Goal: Contribute content: Add original content to the website for others to see

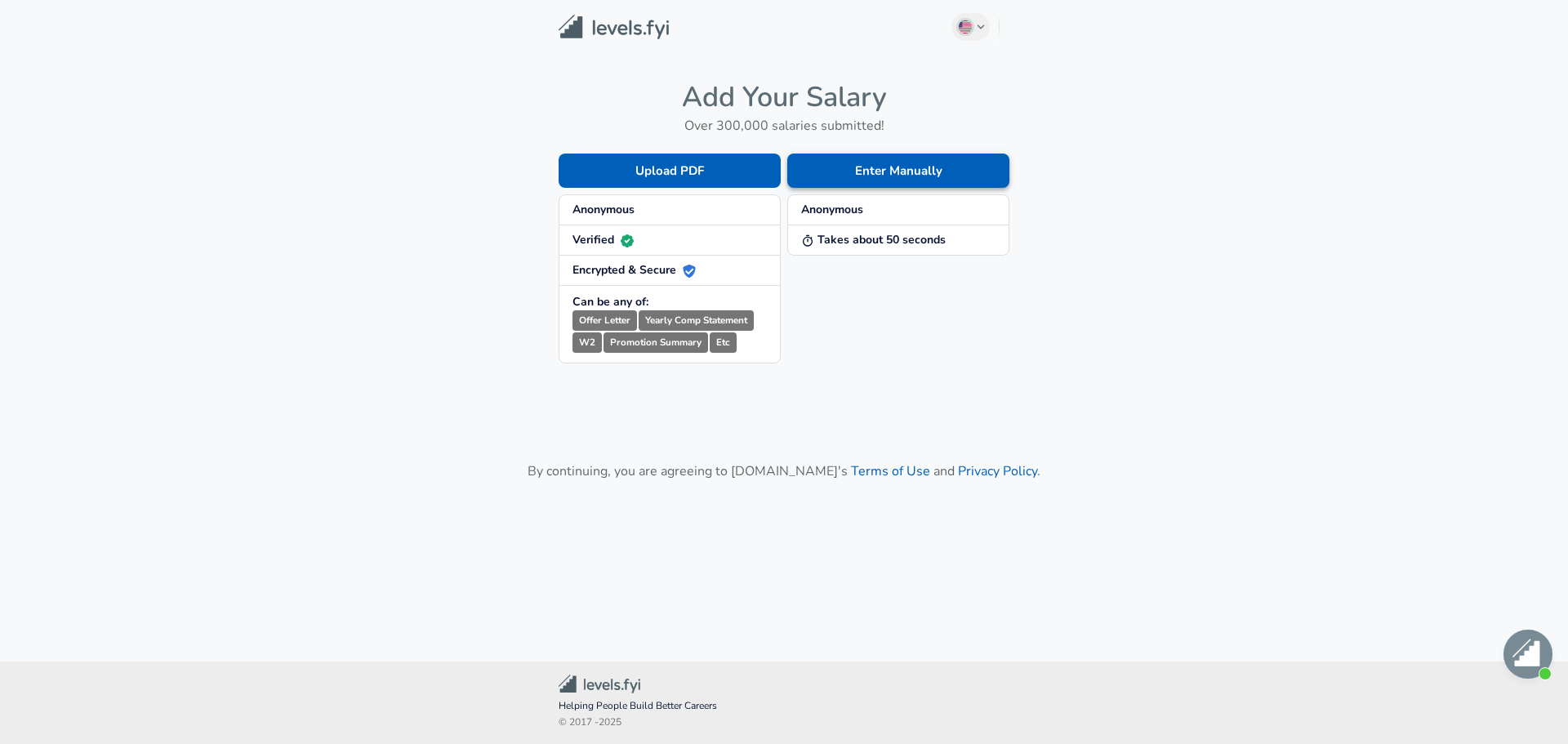
click at [864, 173] on button "Enter Manually" at bounding box center [898, 170] width 222 height 34
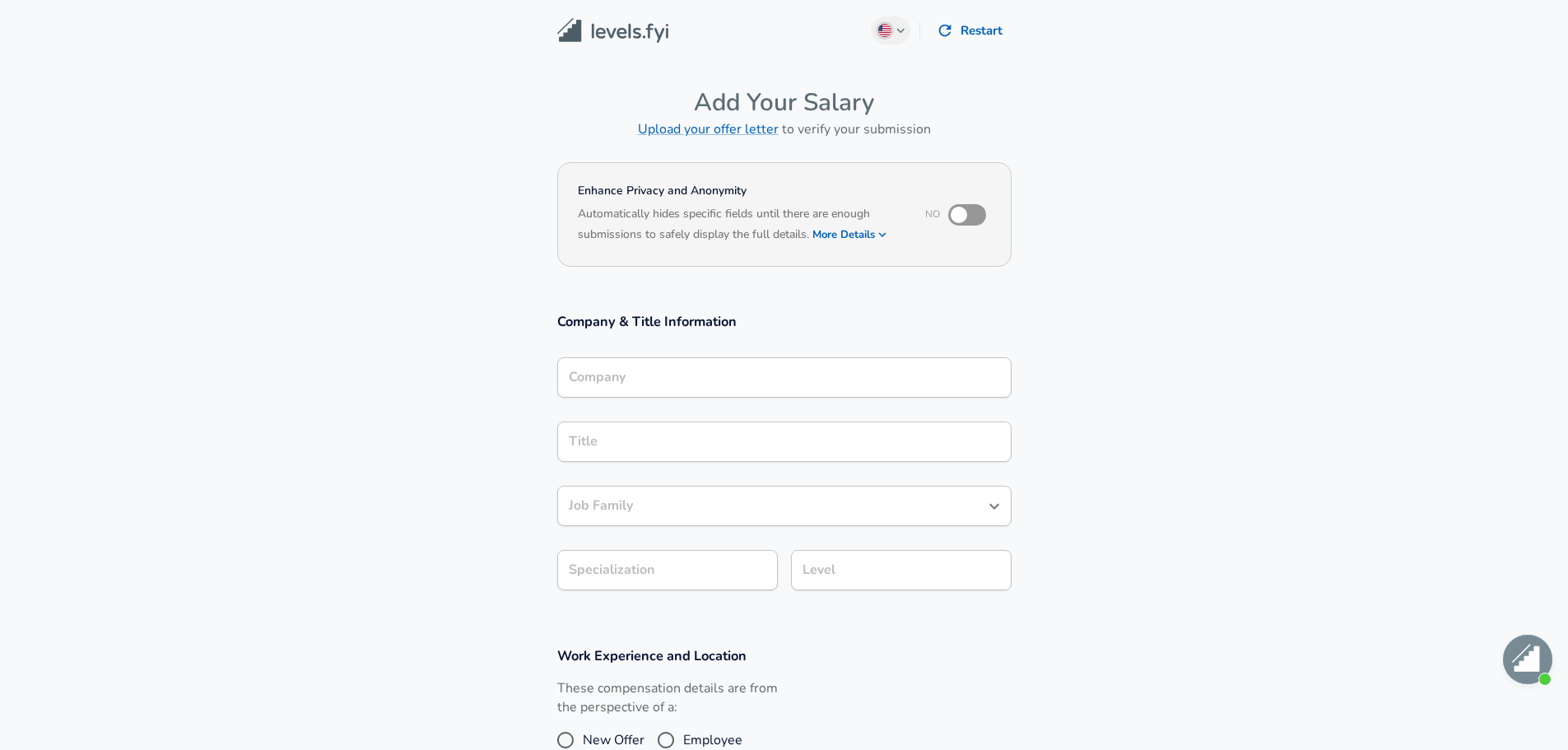
scroll to position [17, 0]
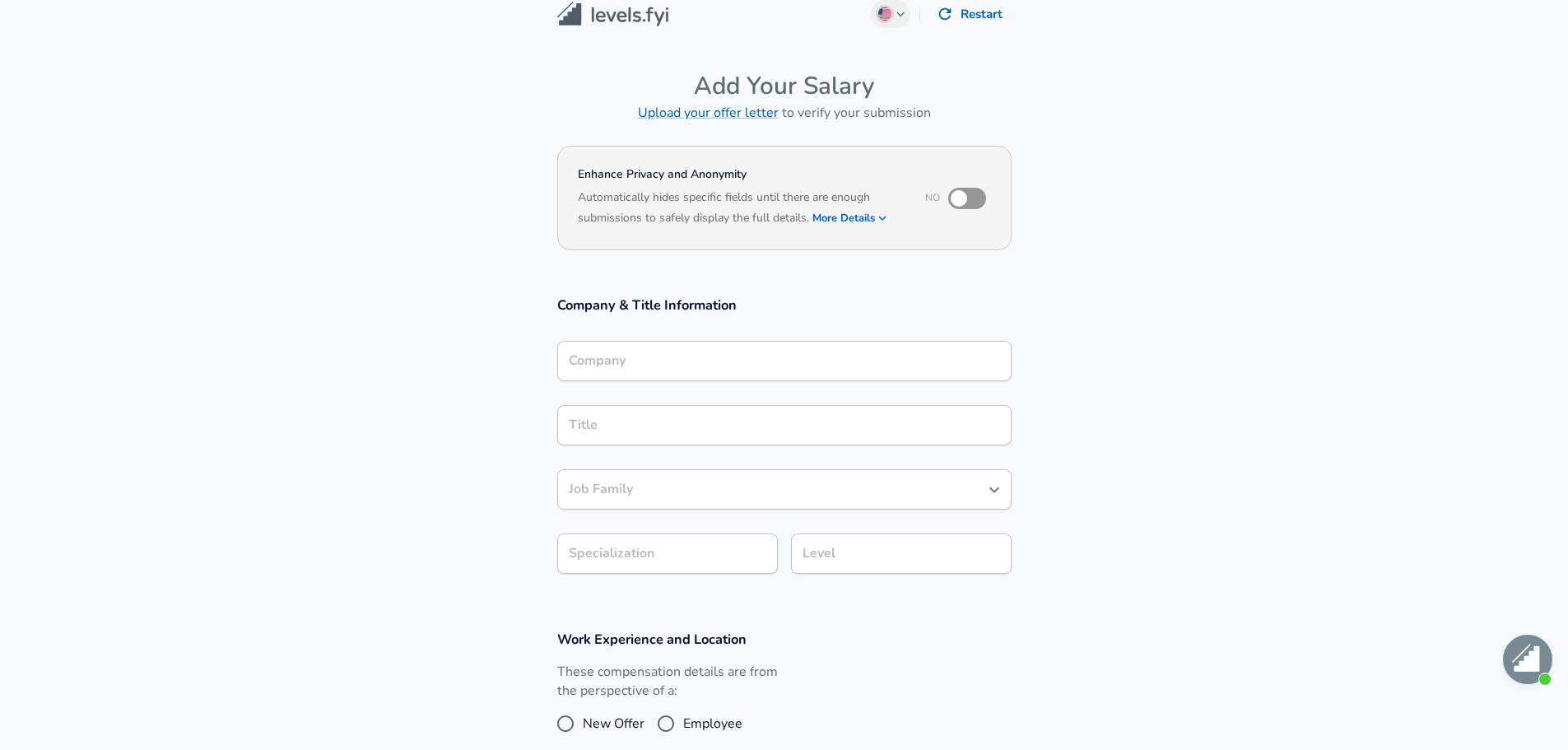
click at [693, 369] on input "Company" at bounding box center [784, 361] width 439 height 26
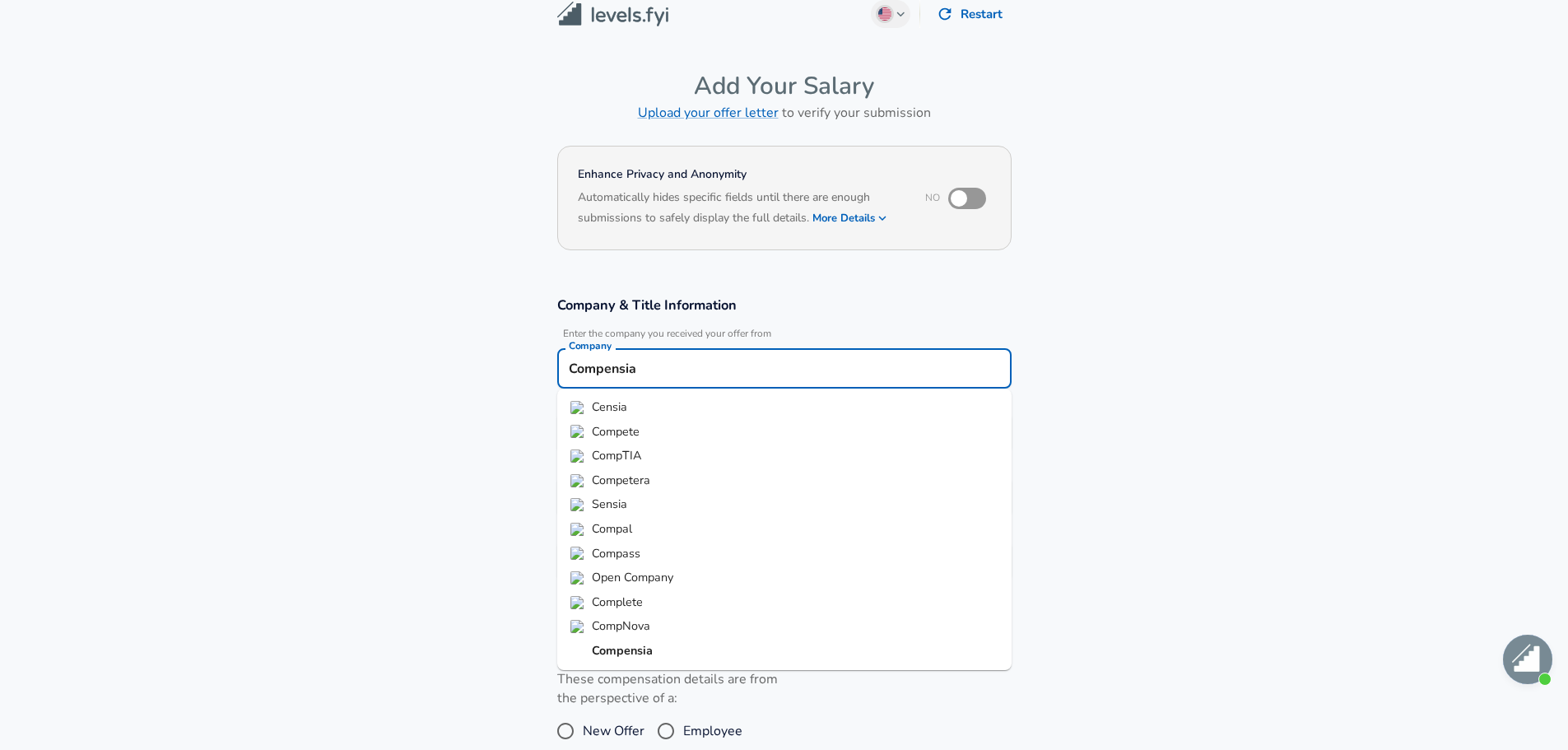
click at [632, 653] on strong "Compensia" at bounding box center [622, 650] width 61 height 17
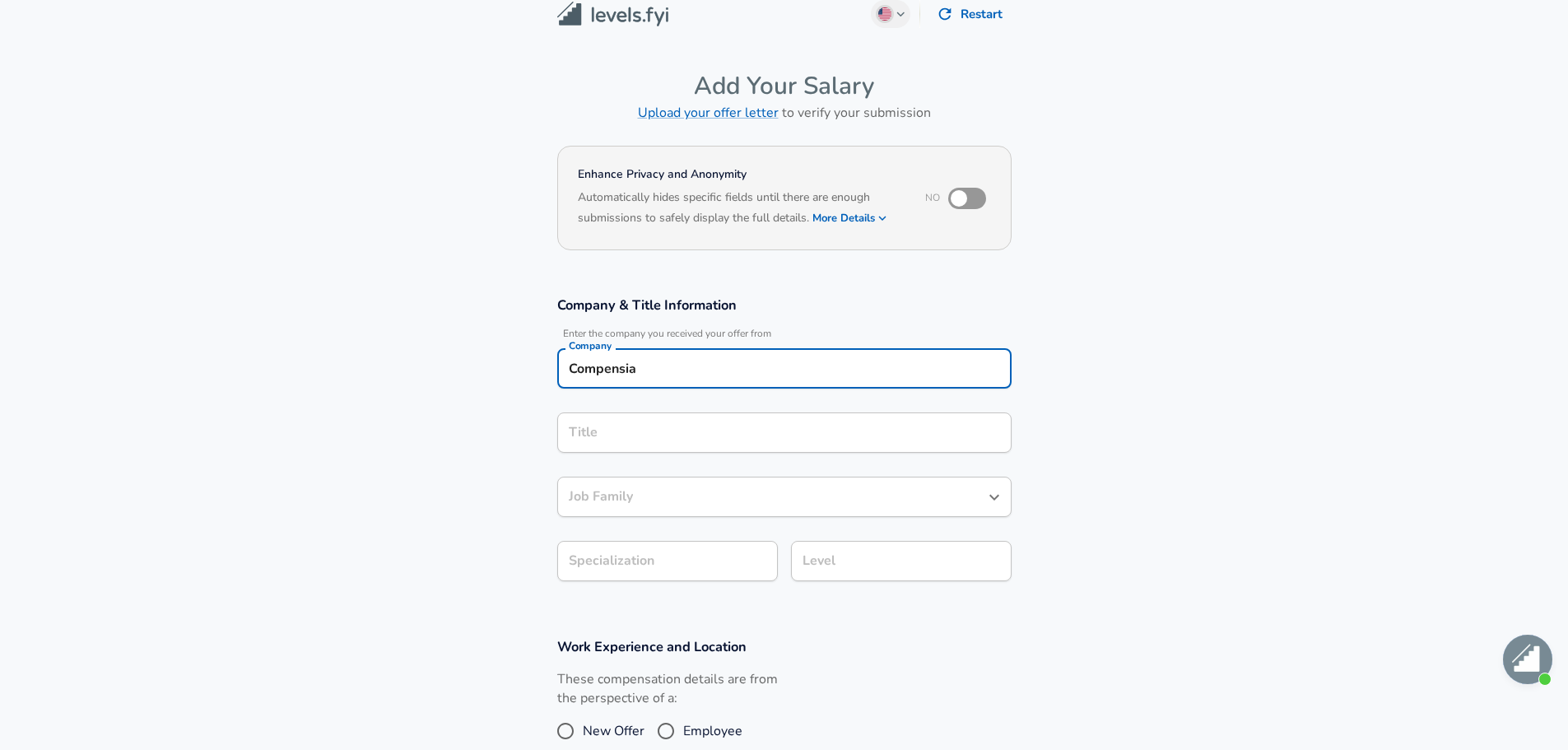
type input "Compensia"
click at [656, 433] on input "Title" at bounding box center [784, 432] width 439 height 26
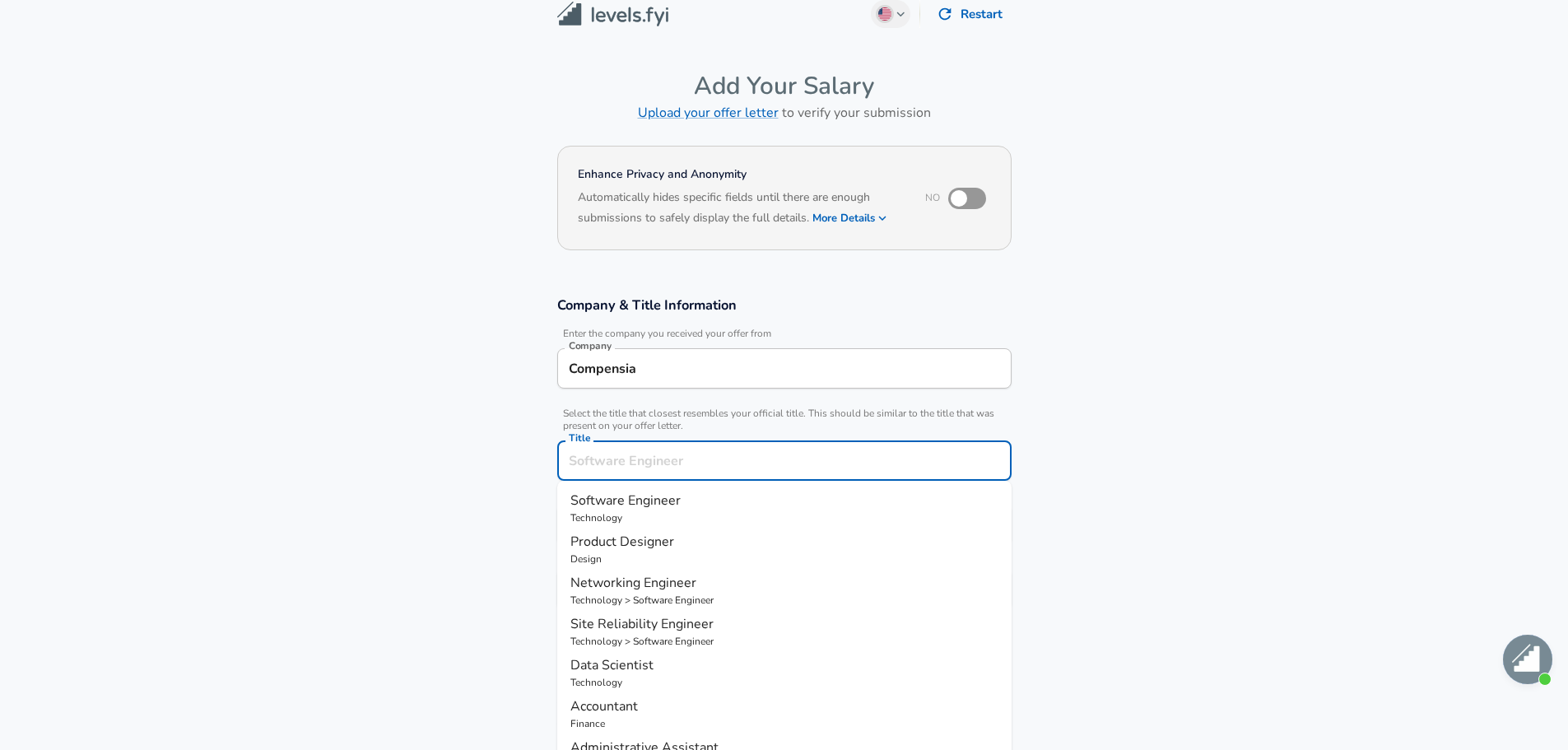
scroll to position [49, 0]
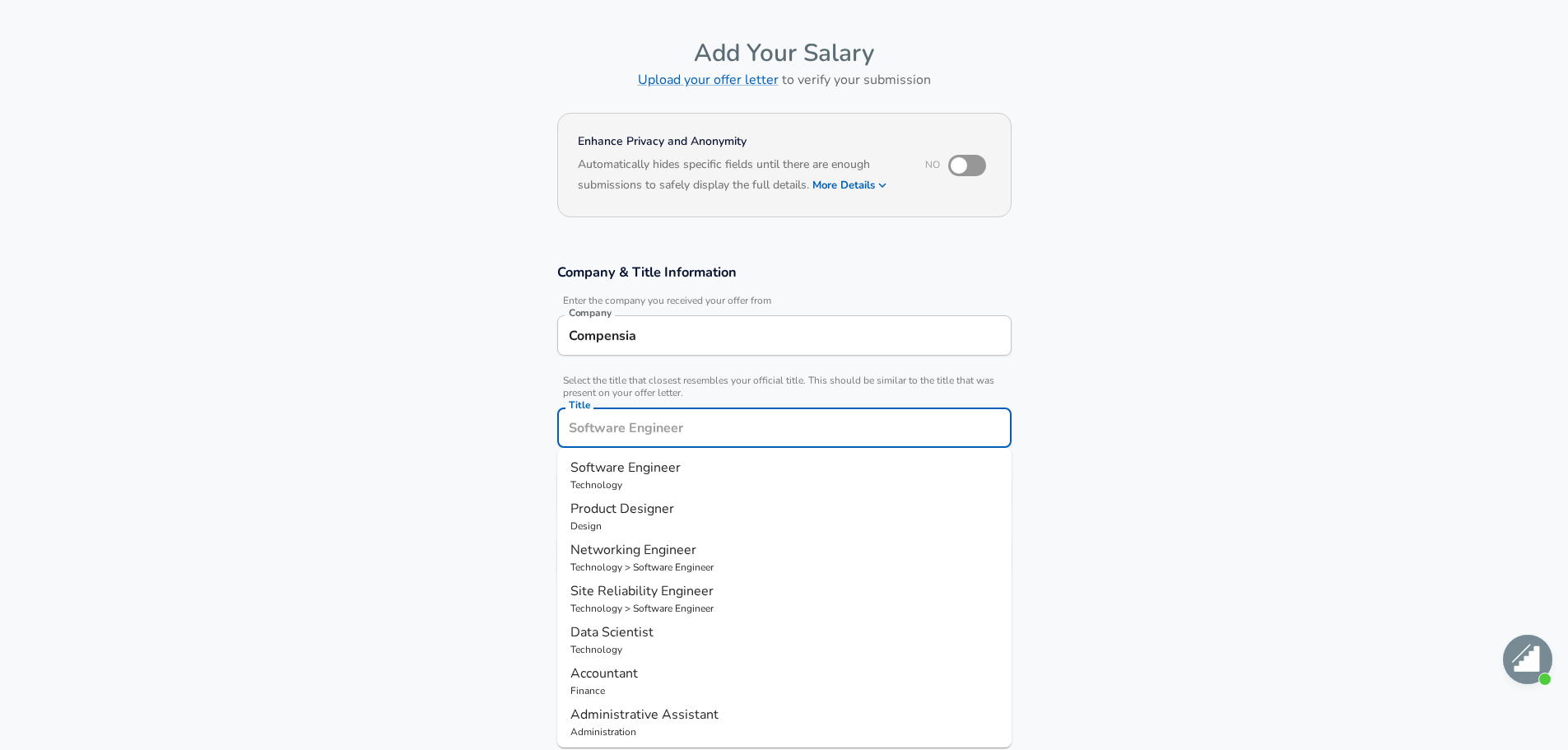
type input "C"
type input "Senior Consultant"
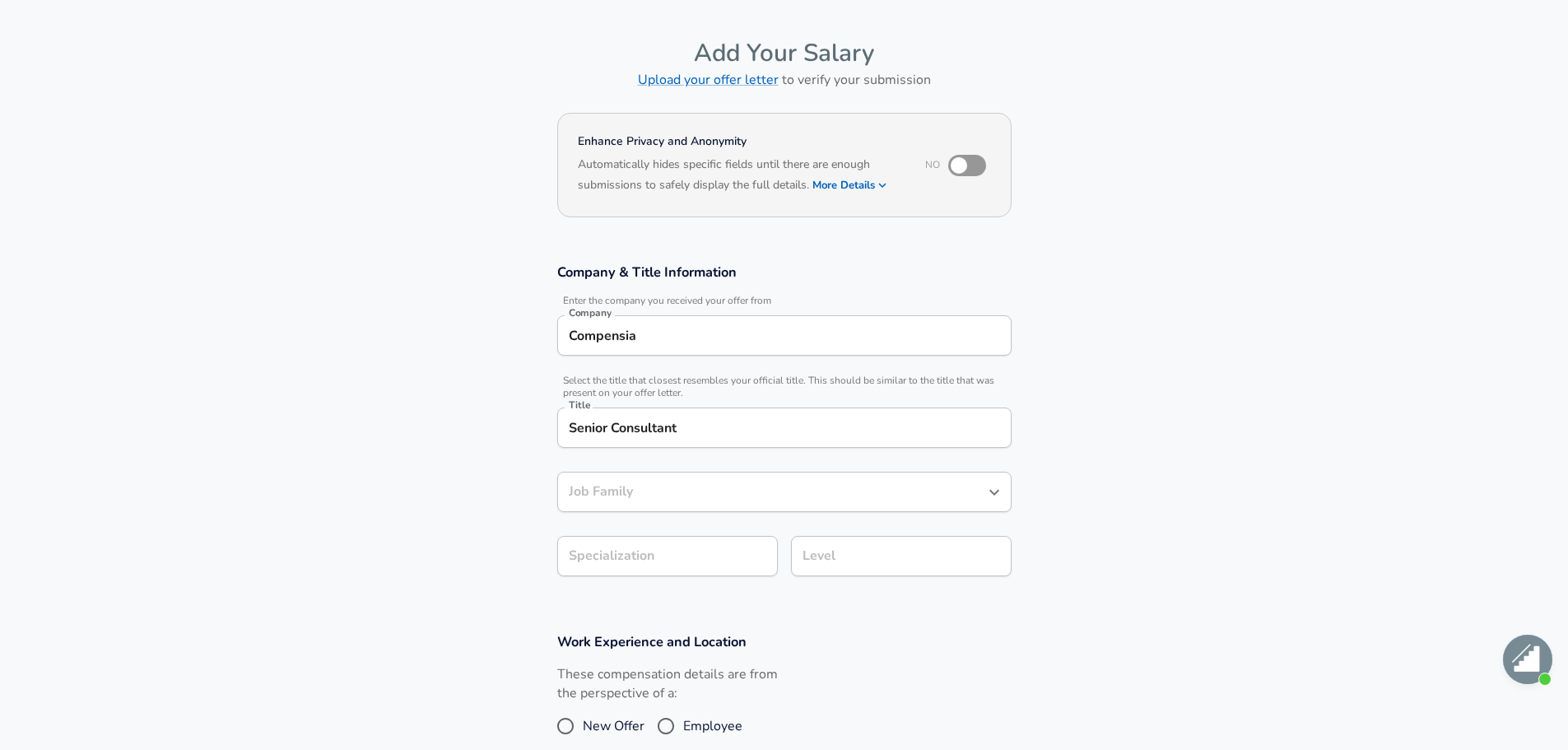
click at [1158, 460] on section "Company & Title Information Enter the company you received your offer from Comp…" at bounding box center [784, 428] width 1568 height 370
click at [1002, 512] on div "Job Family" at bounding box center [784, 491] width 454 height 41
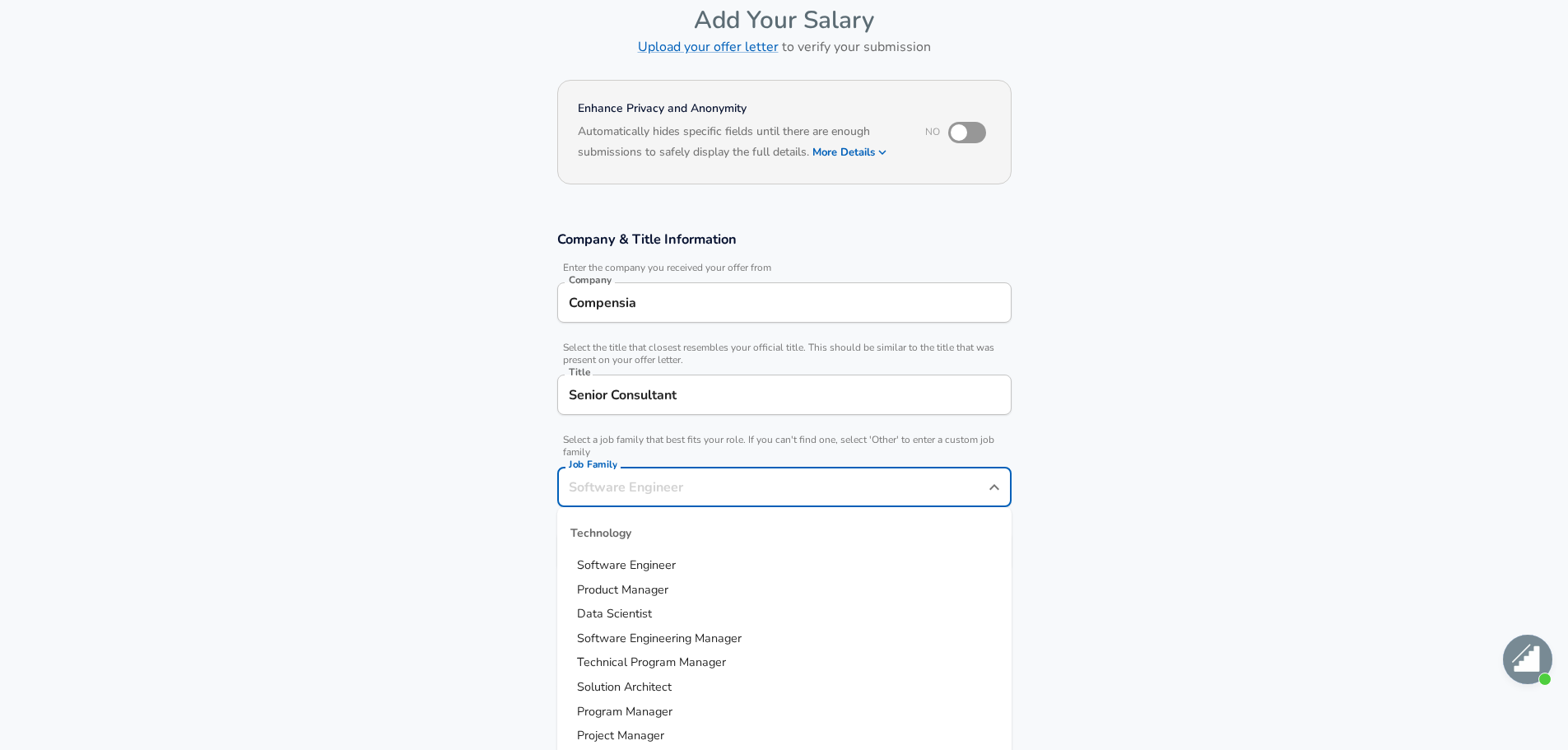
scroll to position [411, 0]
click at [835, 486] on input "Job Family" at bounding box center [772, 486] width 415 height 26
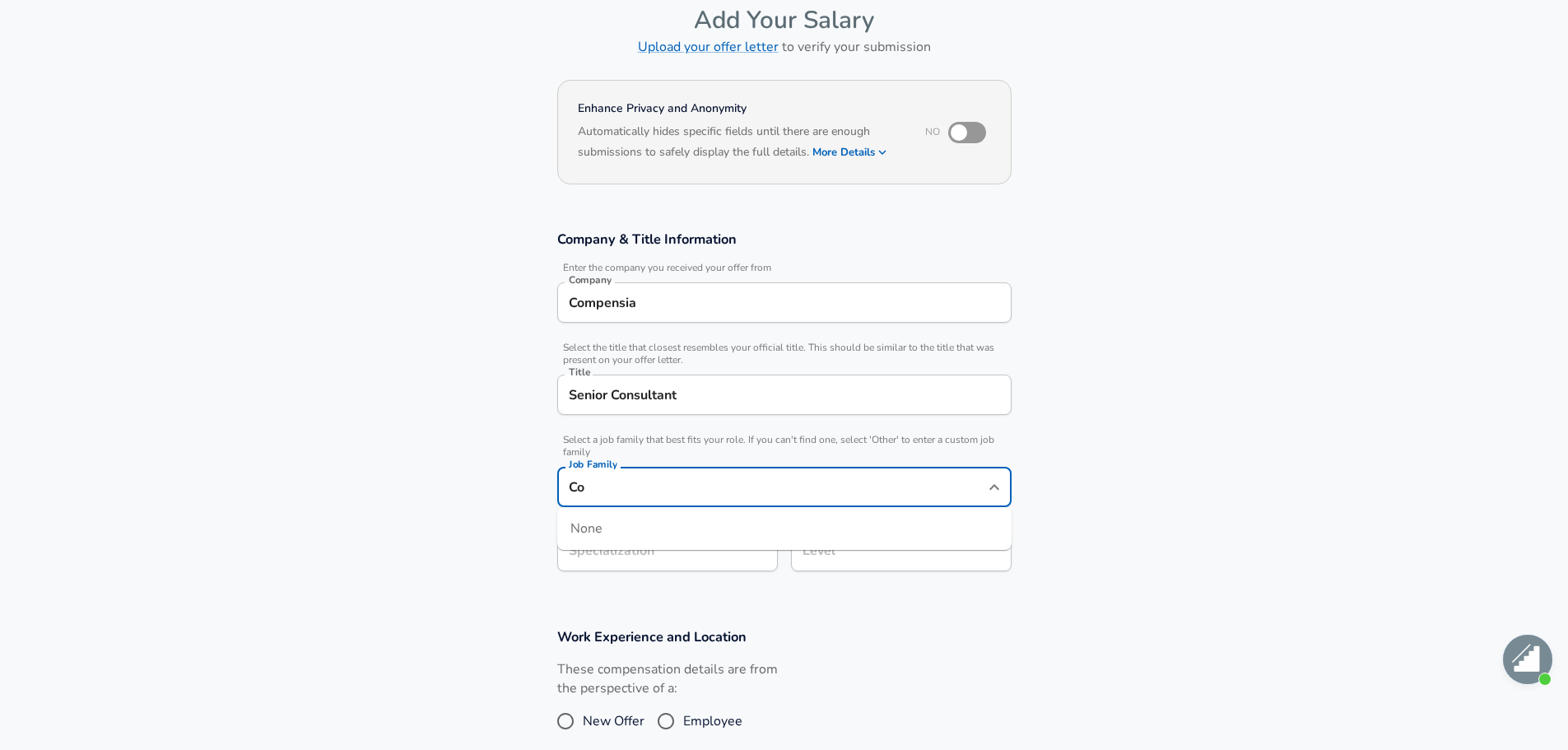
type input "C"
type input "E"
click at [595, 558] on strong "Other" at bounding box center [593, 565] width 32 height 17
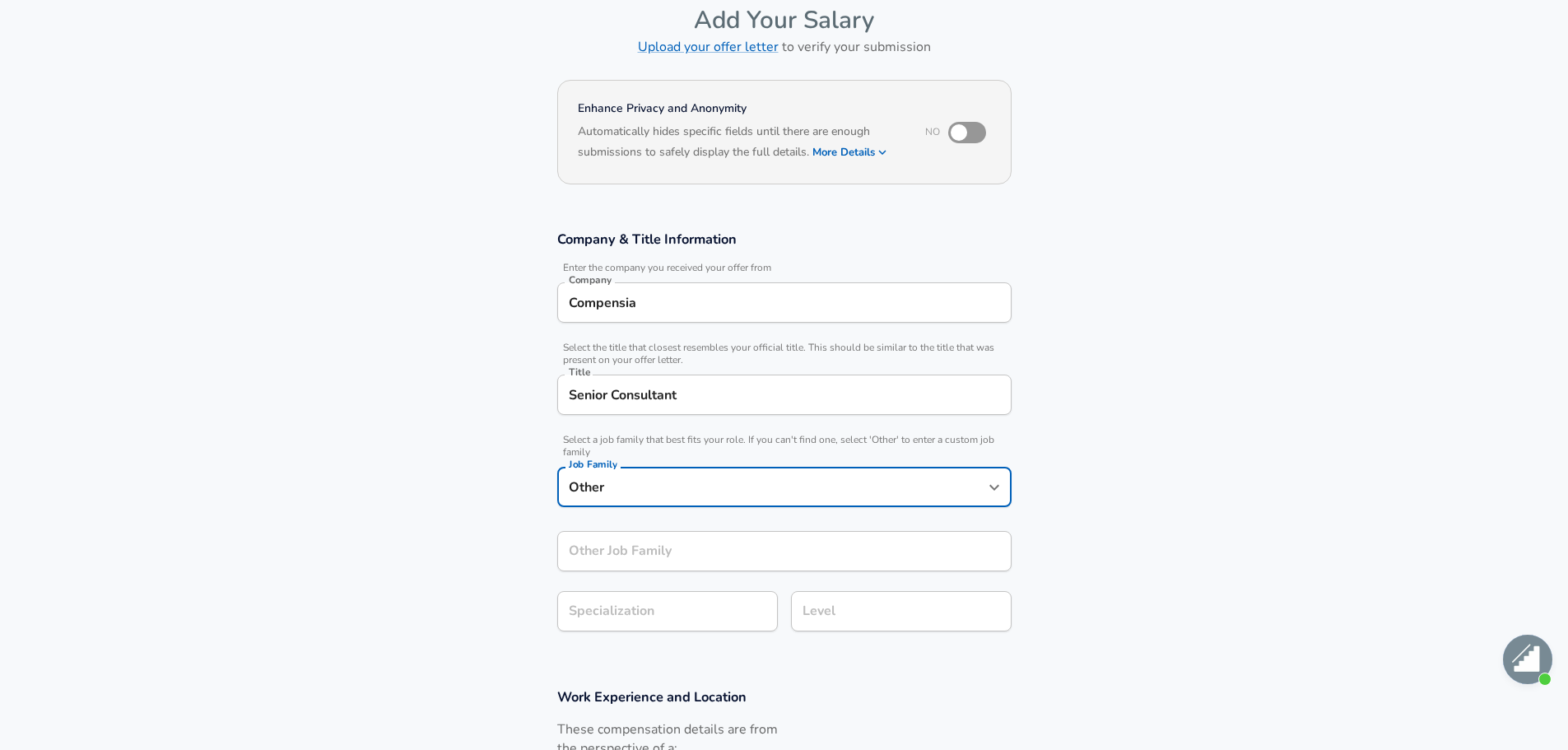
type input "Other"
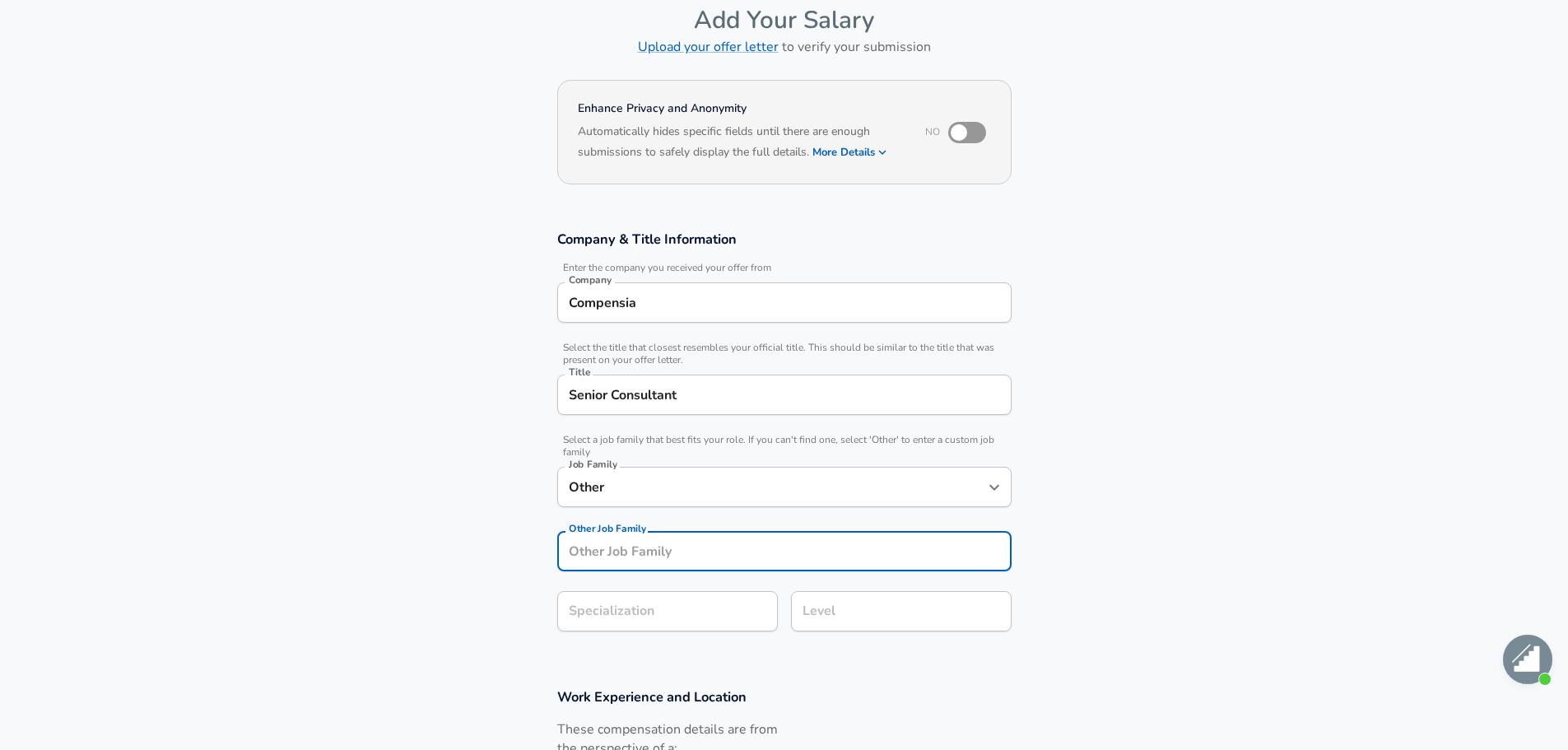
click at [745, 552] on input "Other Job Family" at bounding box center [784, 551] width 454 height 41
type input "Compensation Consultant"
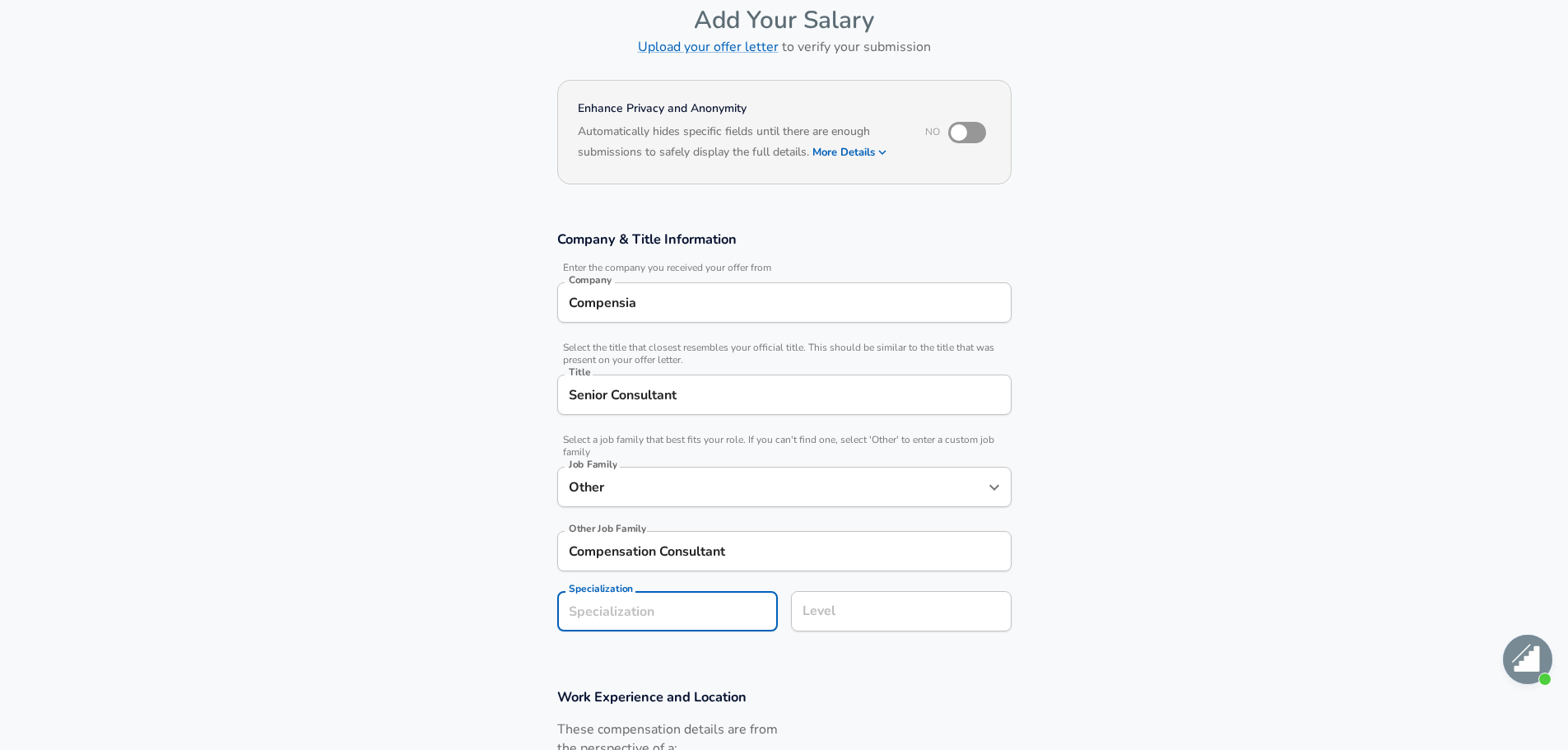
scroll to position [131, 0]
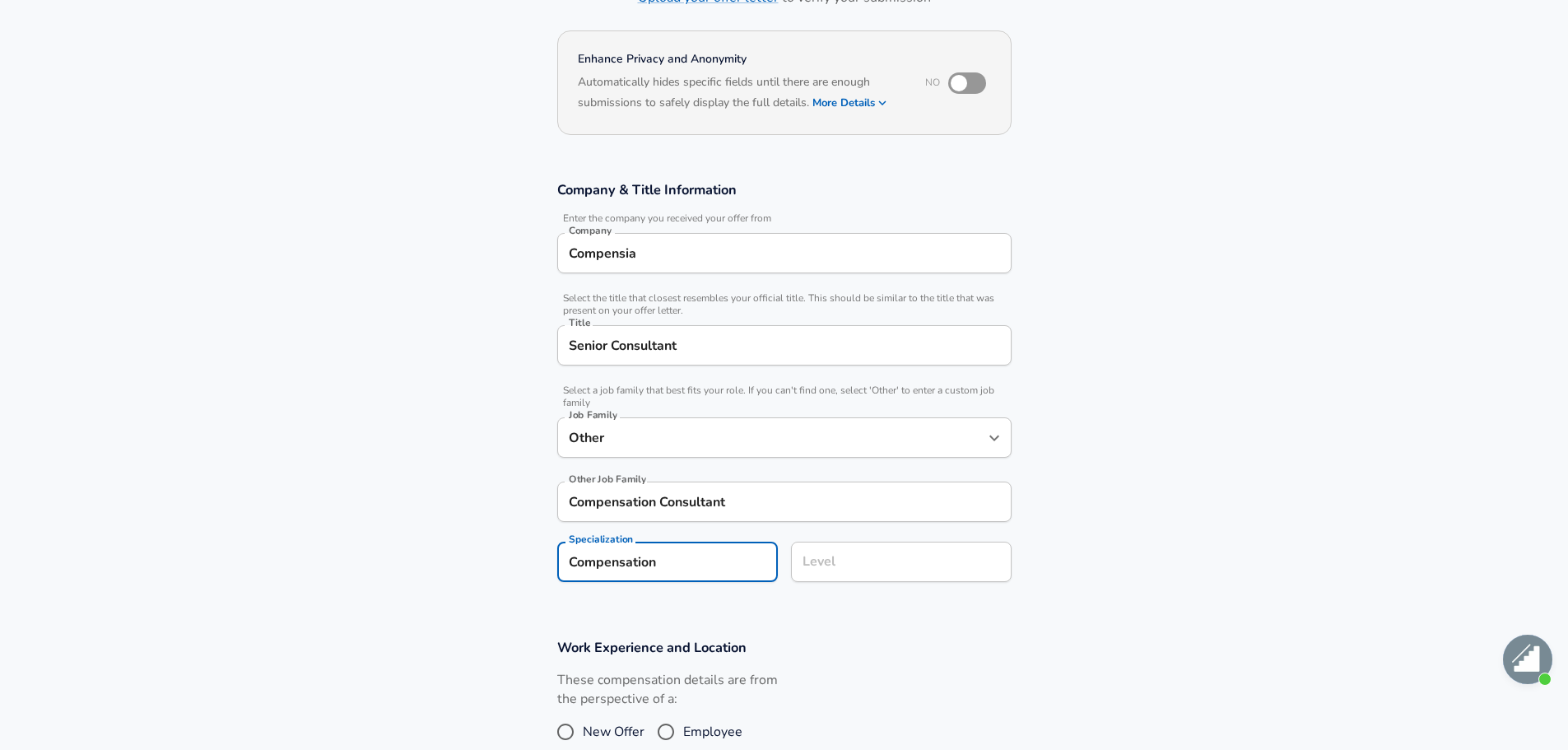
type input "Compensation"
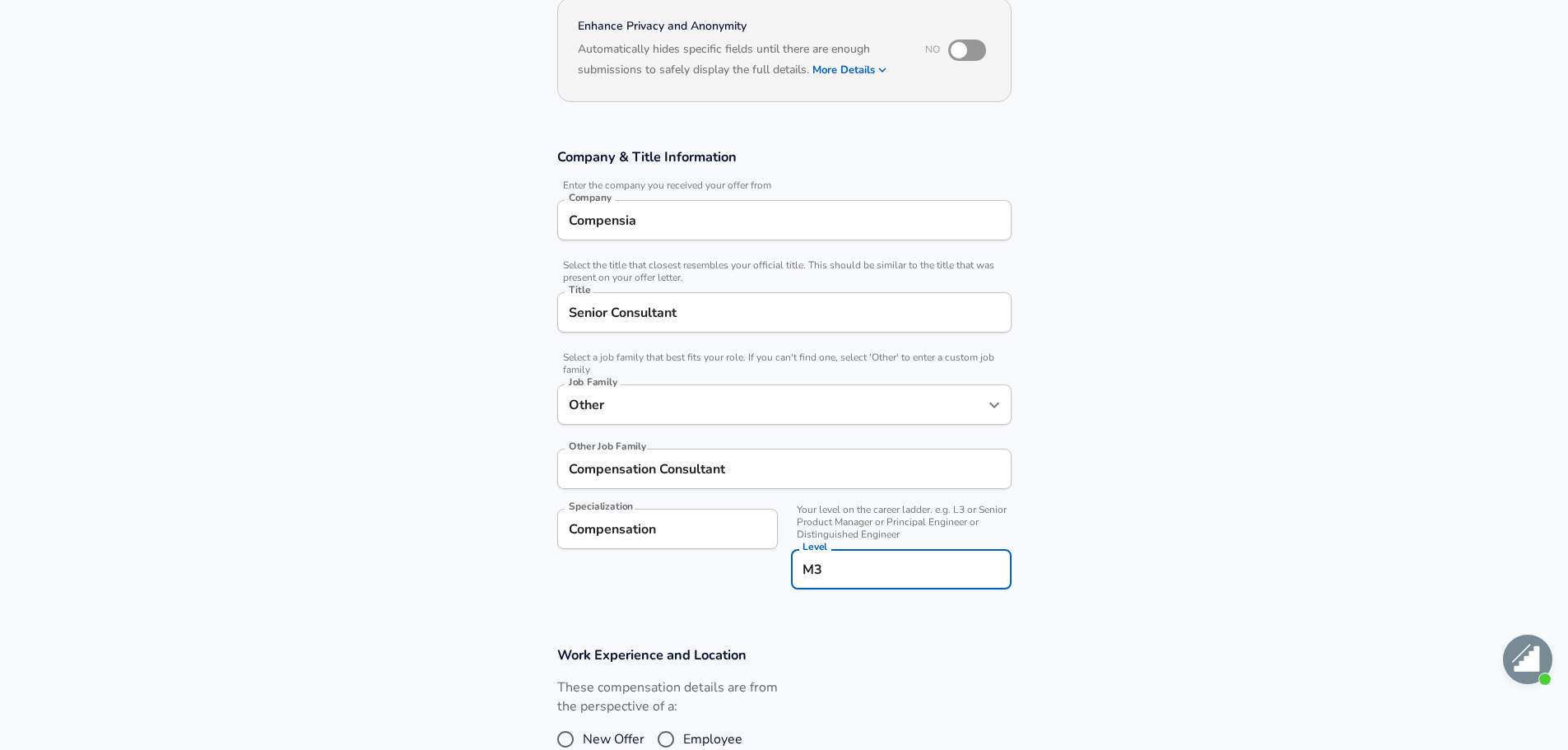
scroll to position [576, 0]
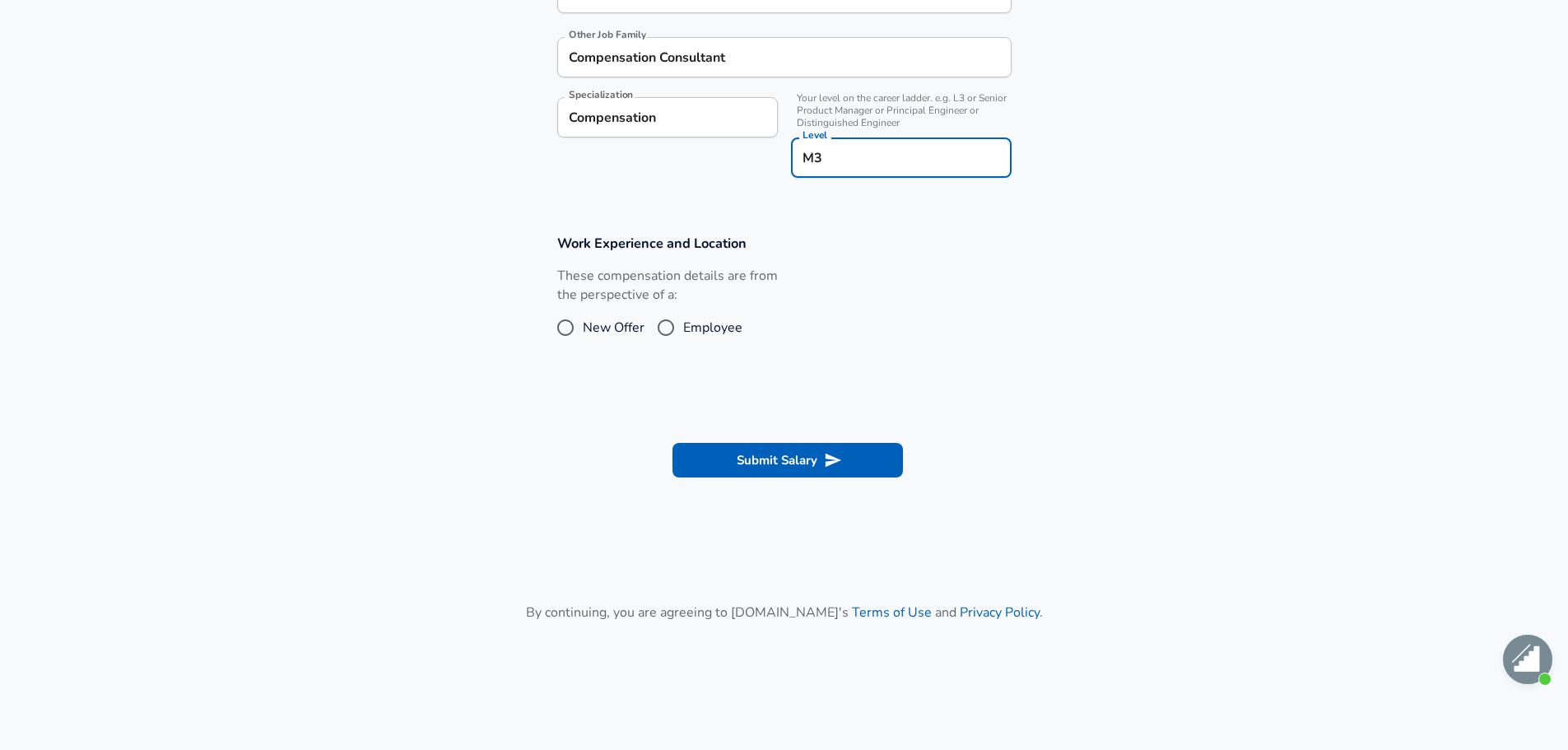
type input "M3"
click at [700, 323] on span "Employee" at bounding box center [712, 327] width 59 height 19
click at [683, 323] on input "Employee" at bounding box center [665, 327] width 34 height 26
radio input "true"
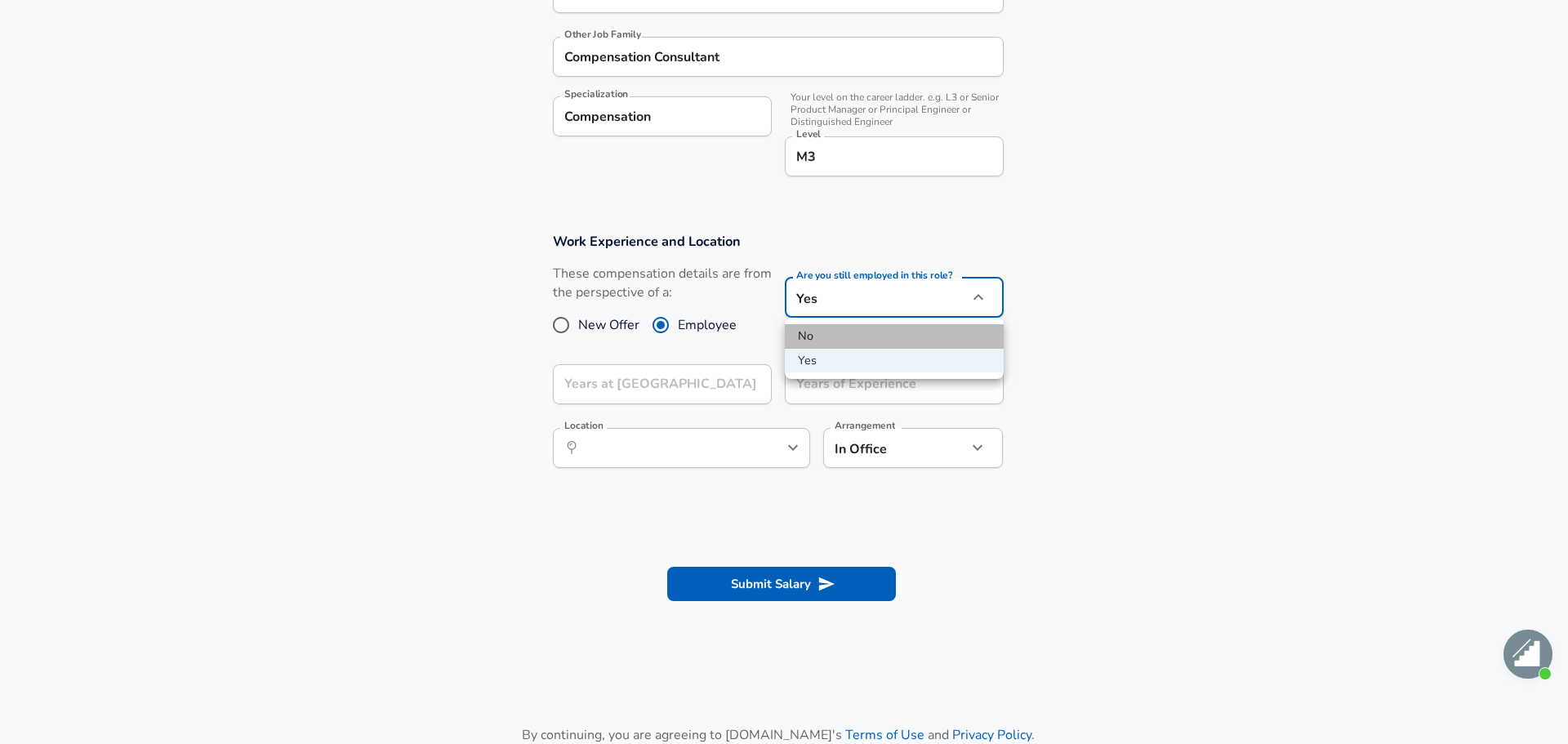
click at [929, 337] on li "No" at bounding box center [894, 336] width 219 height 25
type input "no"
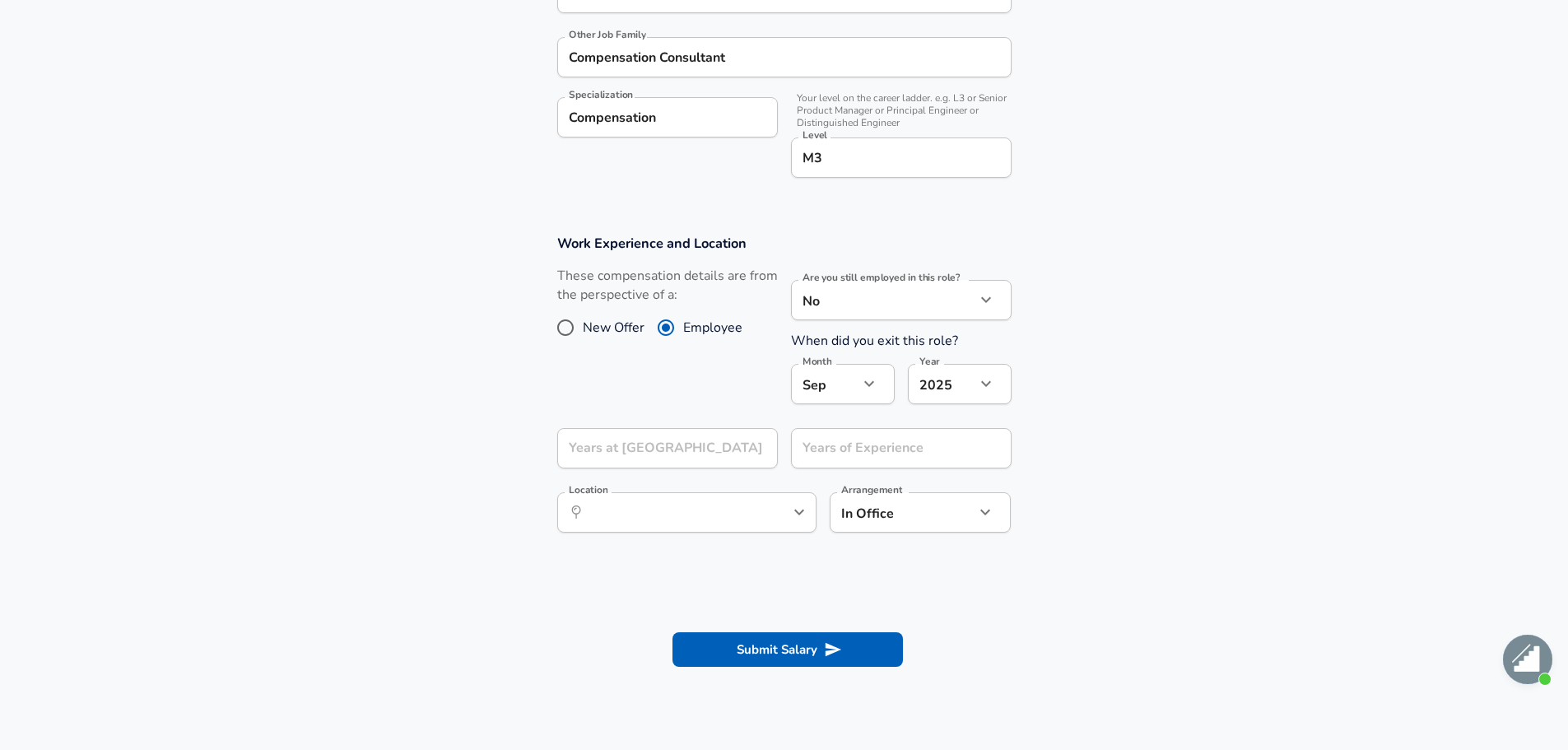
click at [886, 384] on div "[DATE] Month" at bounding box center [843, 384] width 104 height 41
click at [863, 381] on icon "button" at bounding box center [869, 383] width 19 height 19
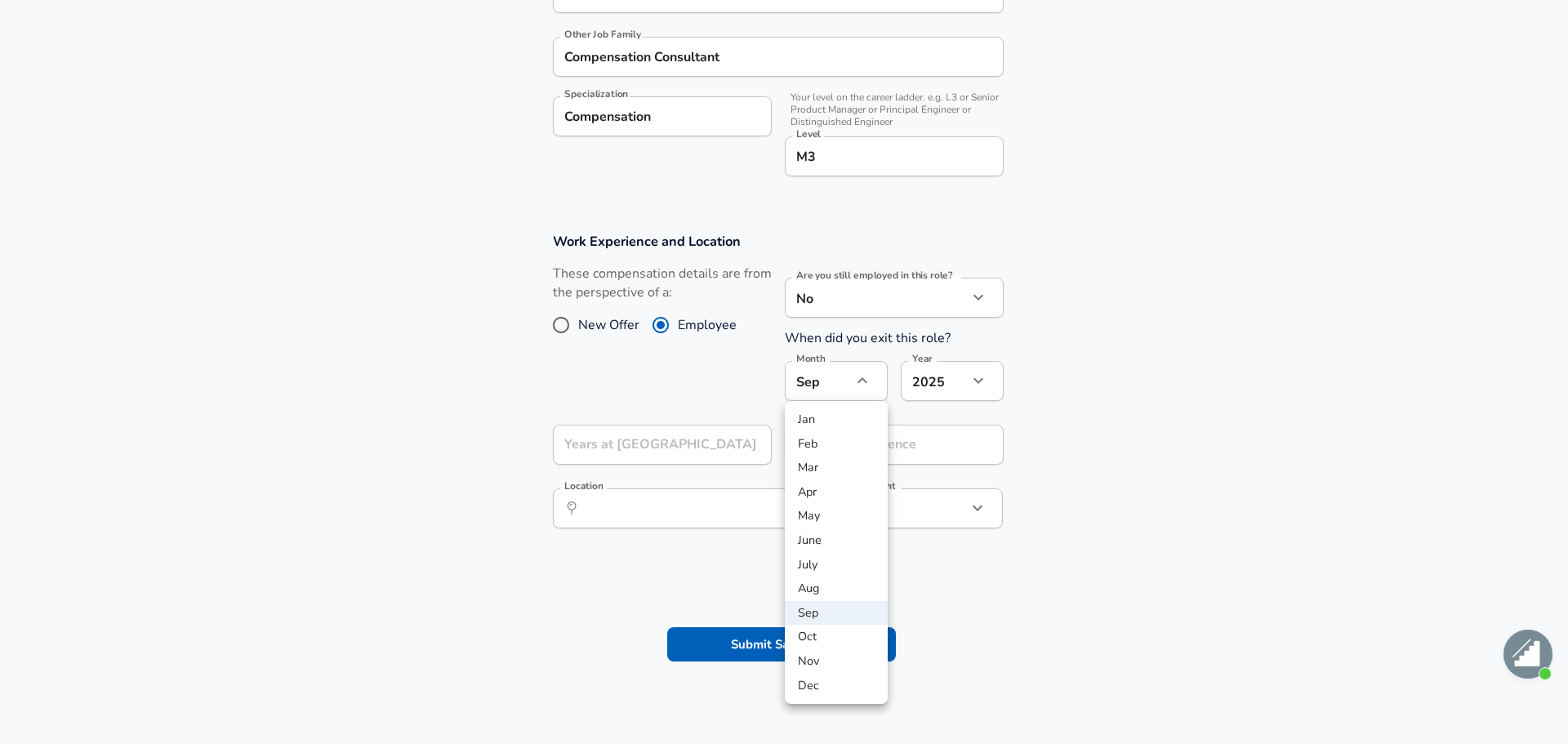
click at [819, 587] on li "Aug" at bounding box center [836, 588] width 103 height 25
type input "8"
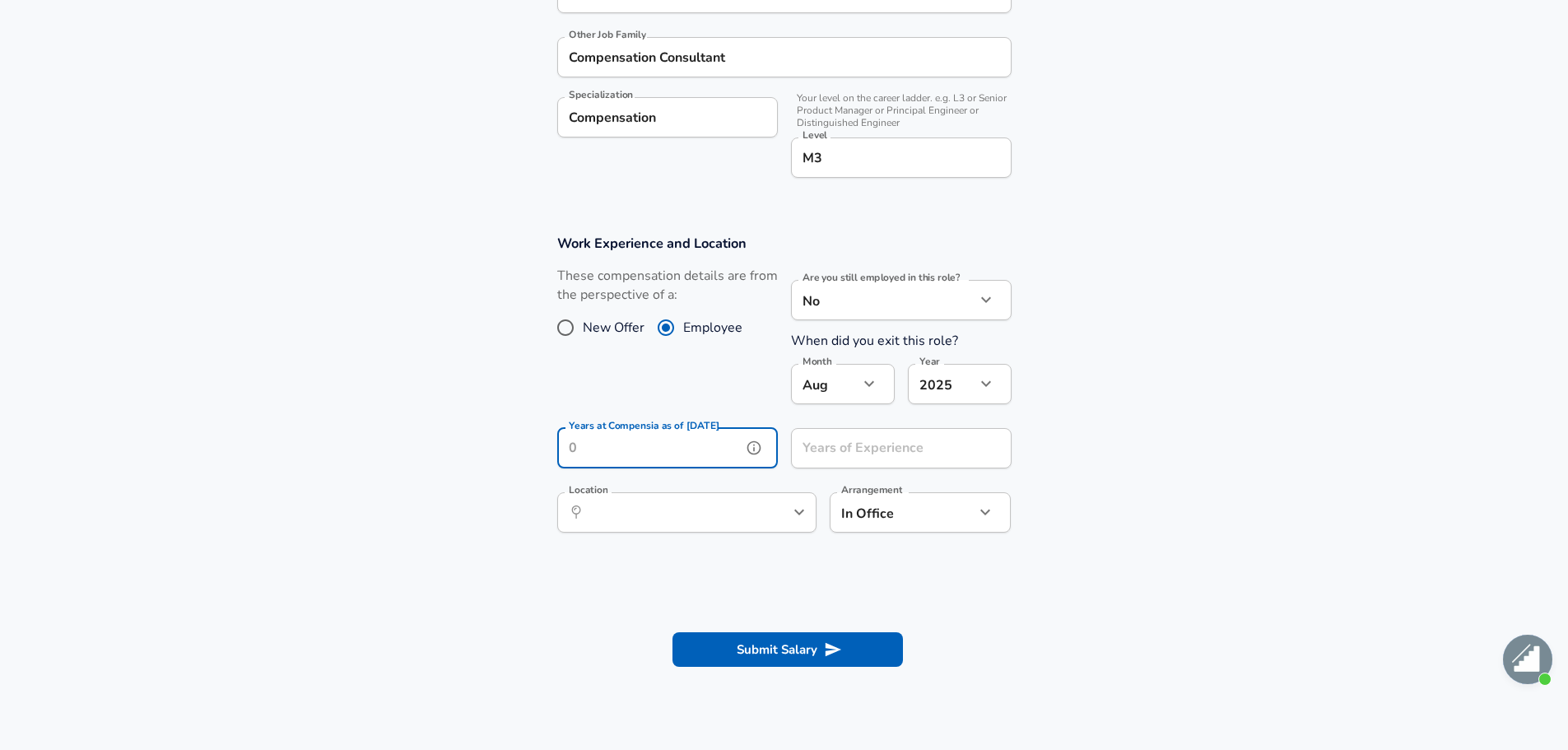
click at [718, 444] on input "Years at Compensia as of [DATE]" at bounding box center [649, 448] width 184 height 41
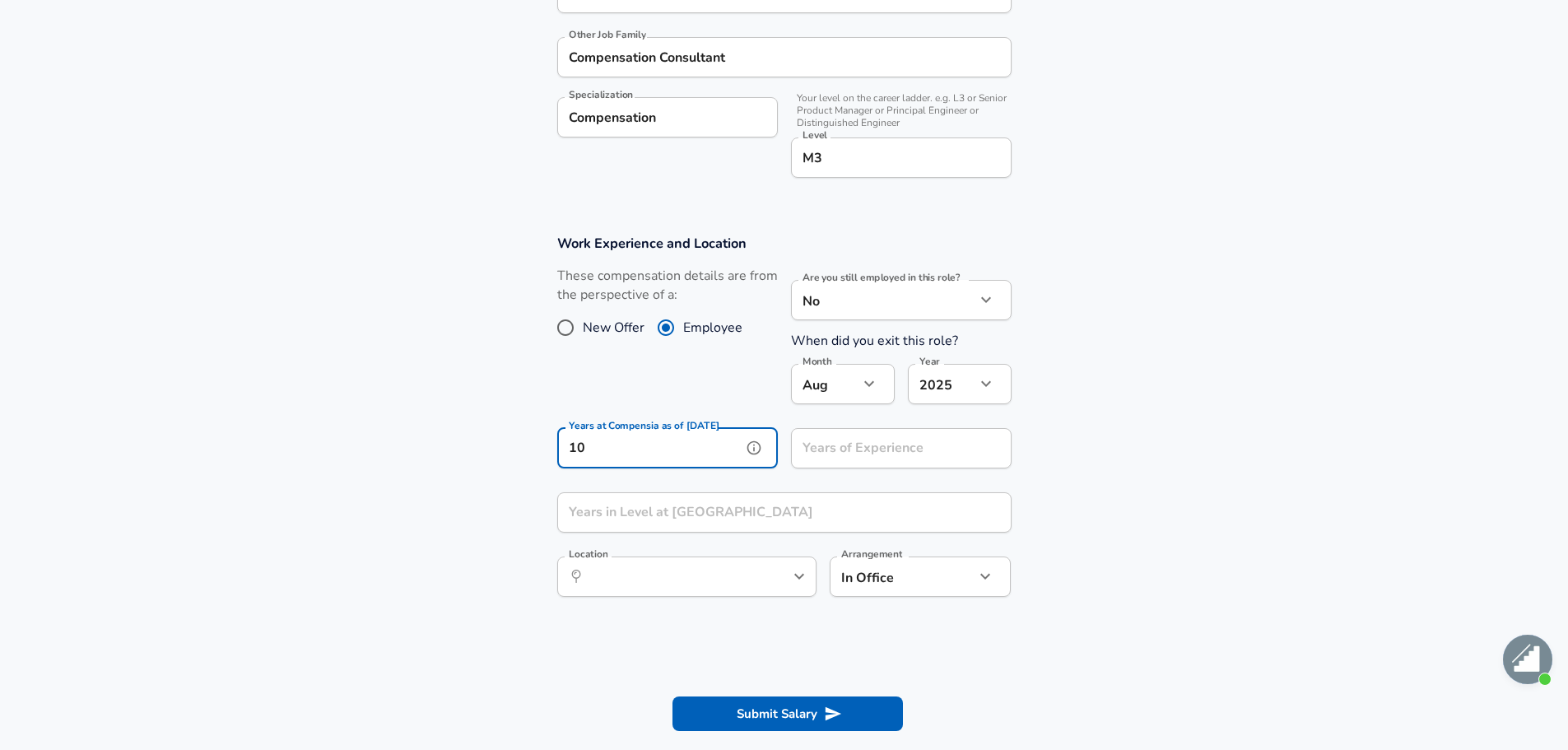
type input "10"
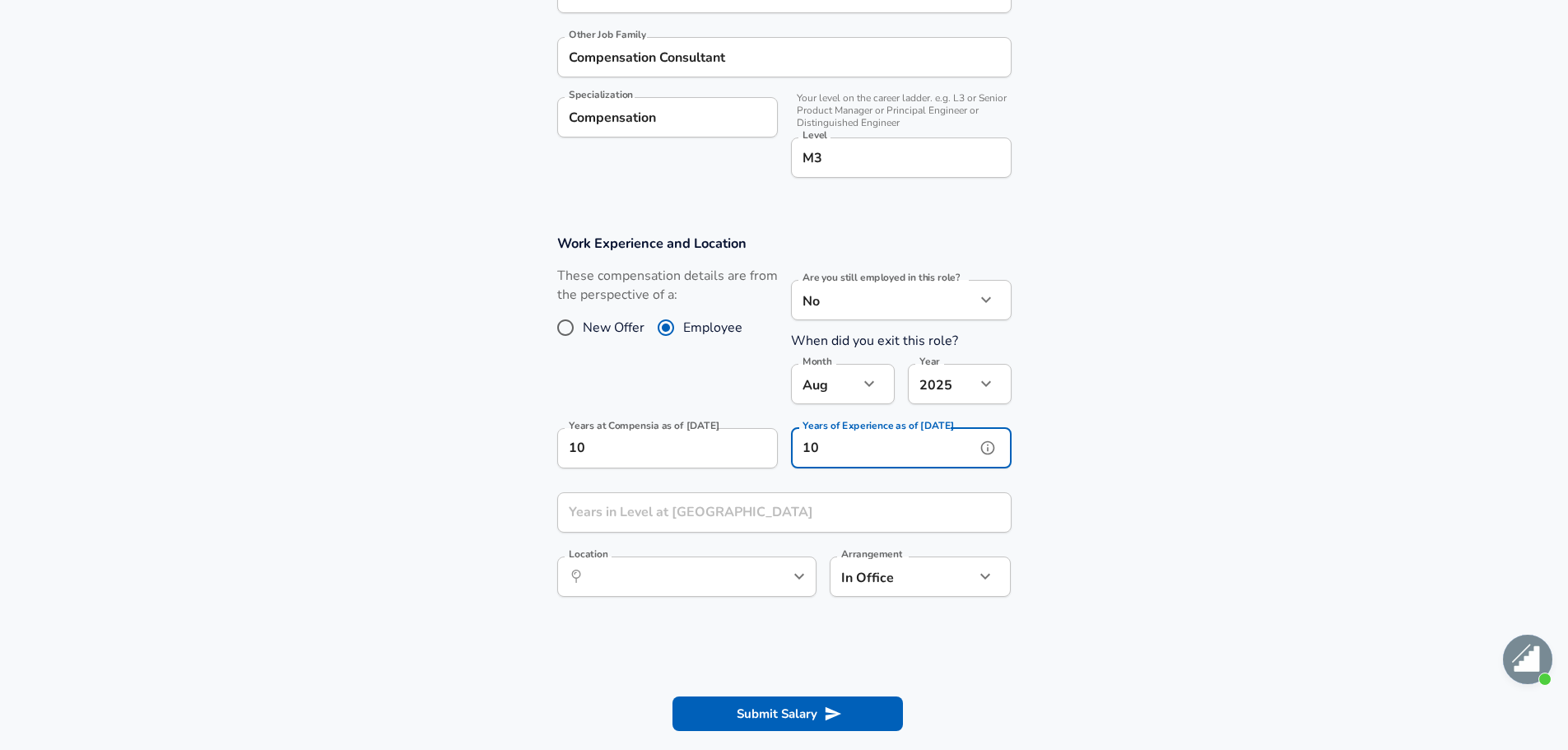
type input "10"
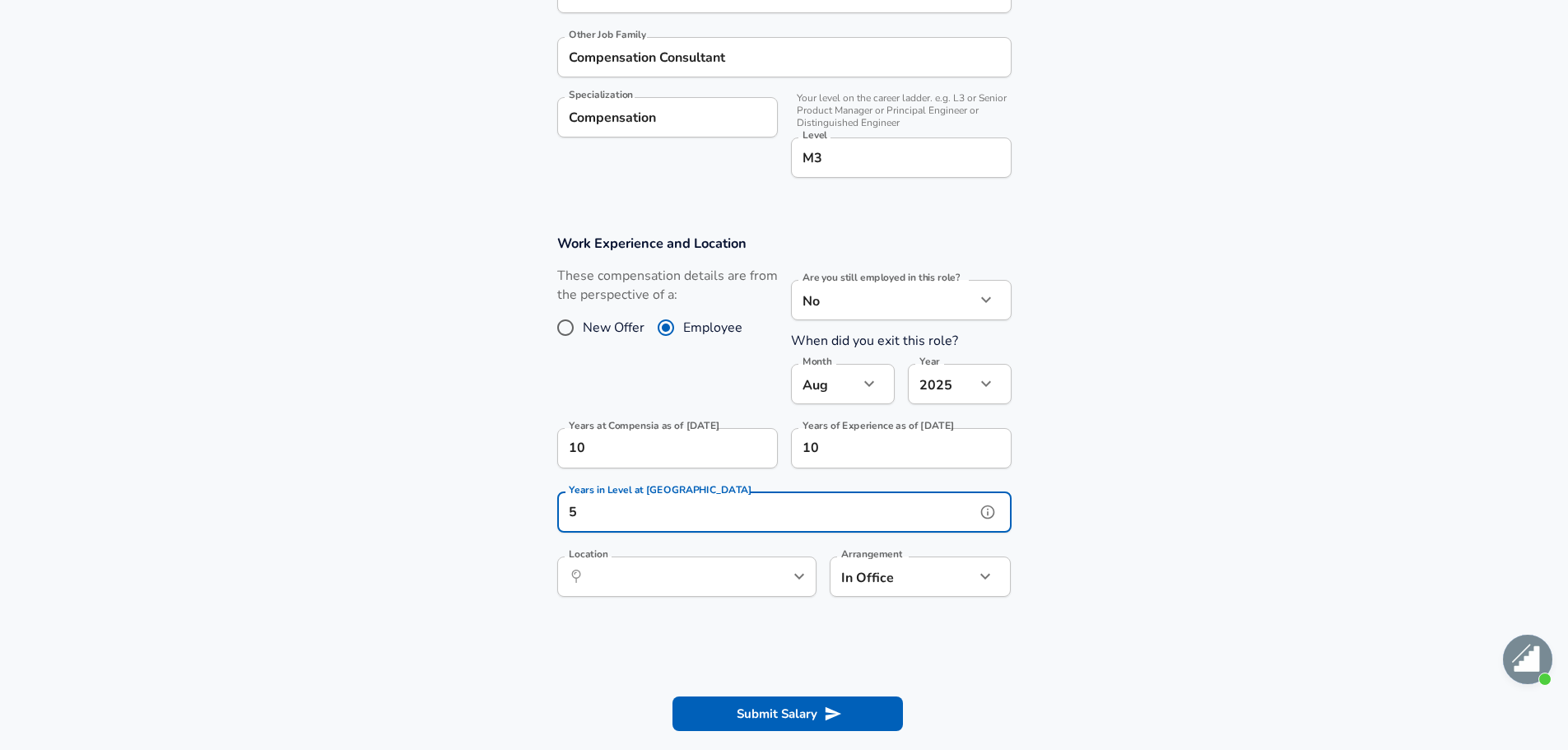
type input "5"
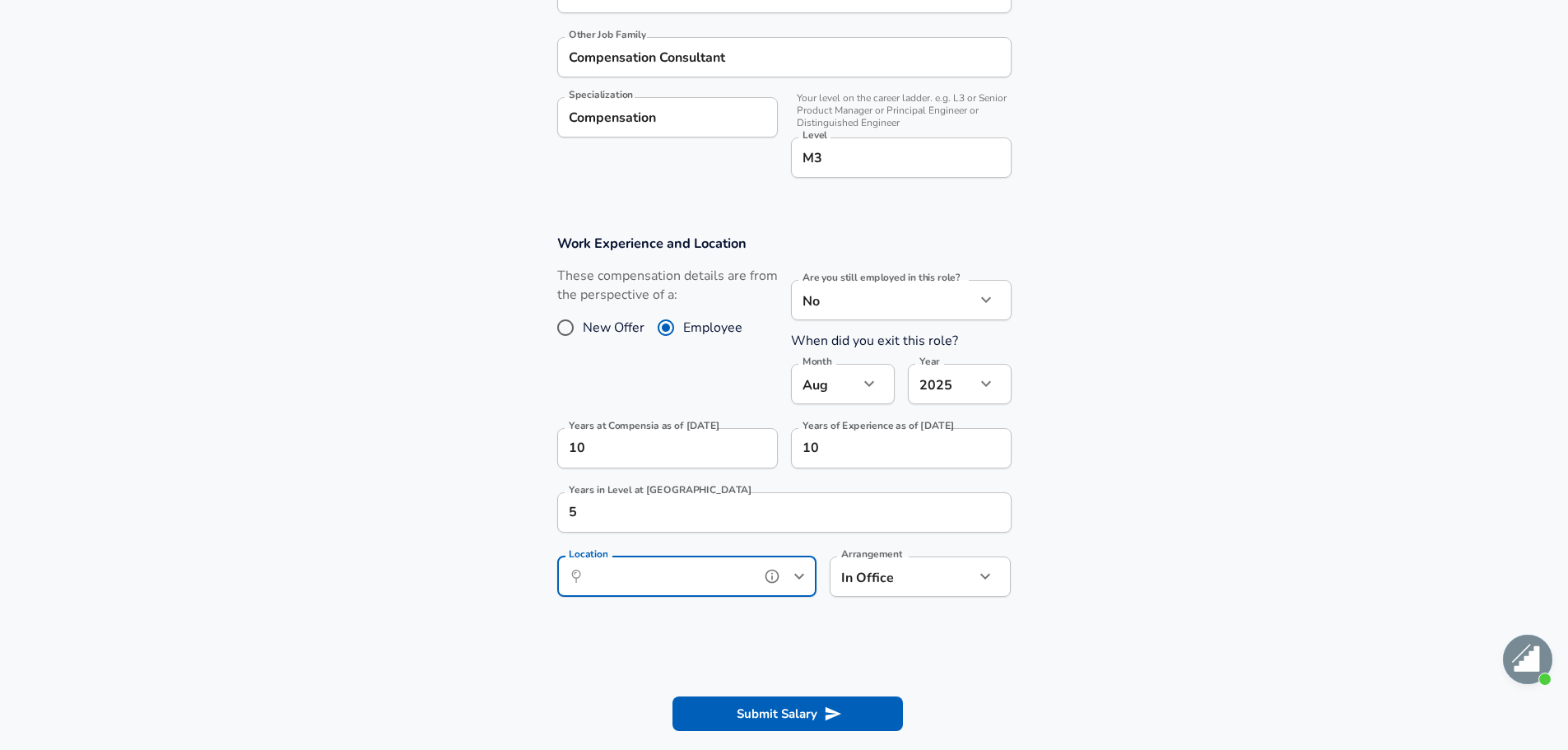
click at [801, 572] on icon "Open" at bounding box center [799, 576] width 19 height 19
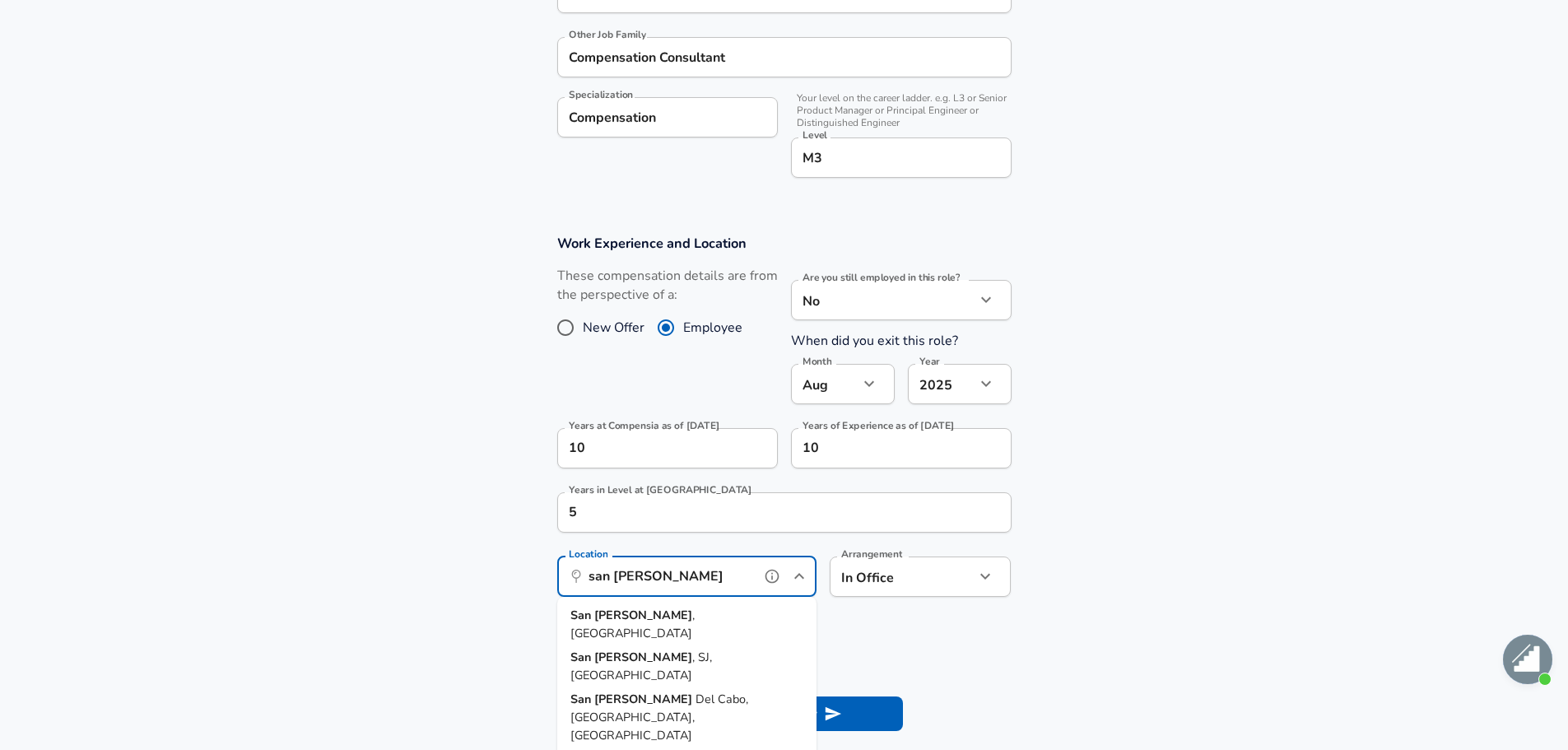
click at [707, 604] on li "[GEOGRAPHIC_DATA] , [GEOGRAPHIC_DATA]" at bounding box center [686, 625] width 259 height 42
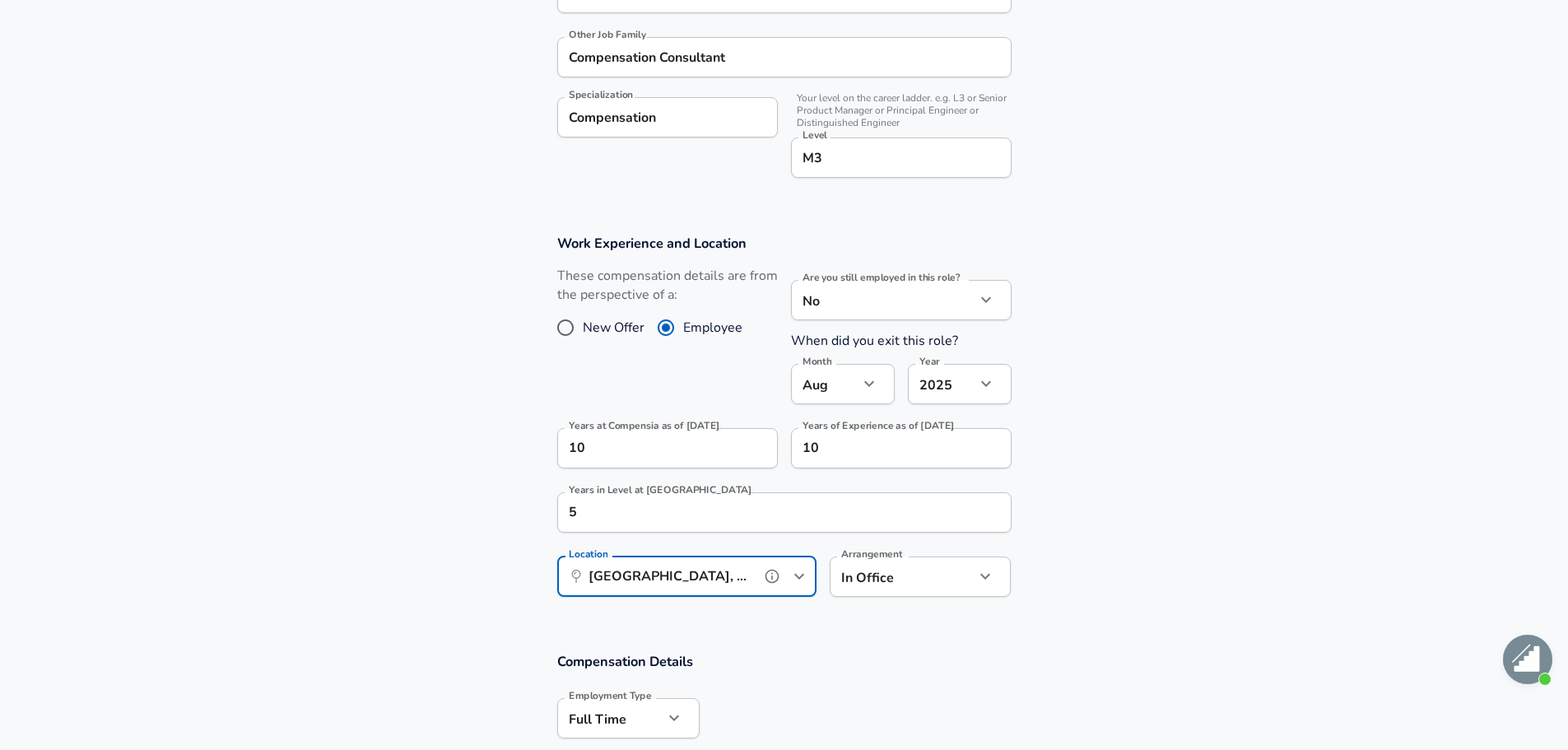
type input "[GEOGRAPHIC_DATA], [GEOGRAPHIC_DATA]"
click at [985, 576] on icon "button" at bounding box center [985, 576] width 19 height 19
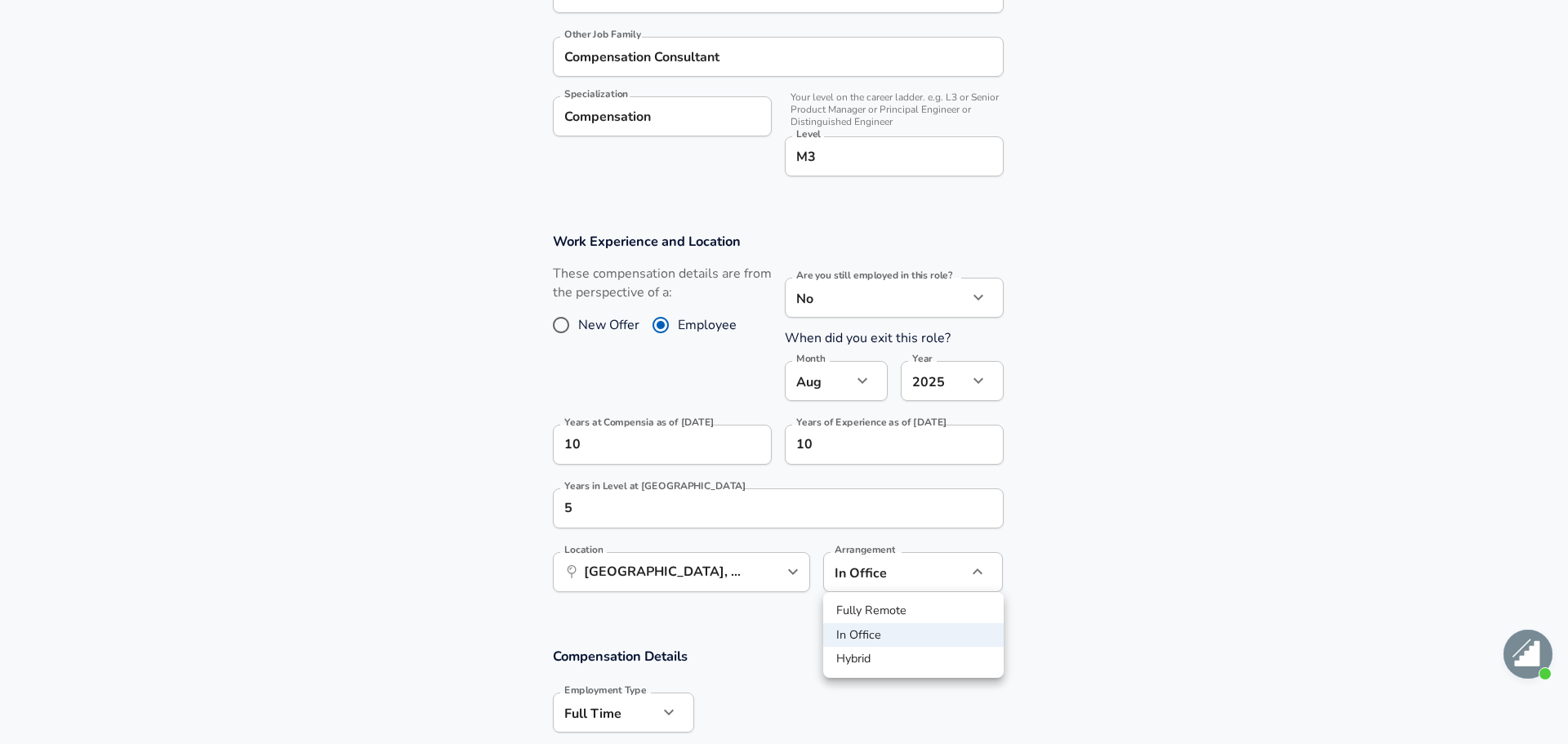
click at [946, 607] on li "Fully Remote" at bounding box center [913, 611] width 180 height 25
type input "remote"
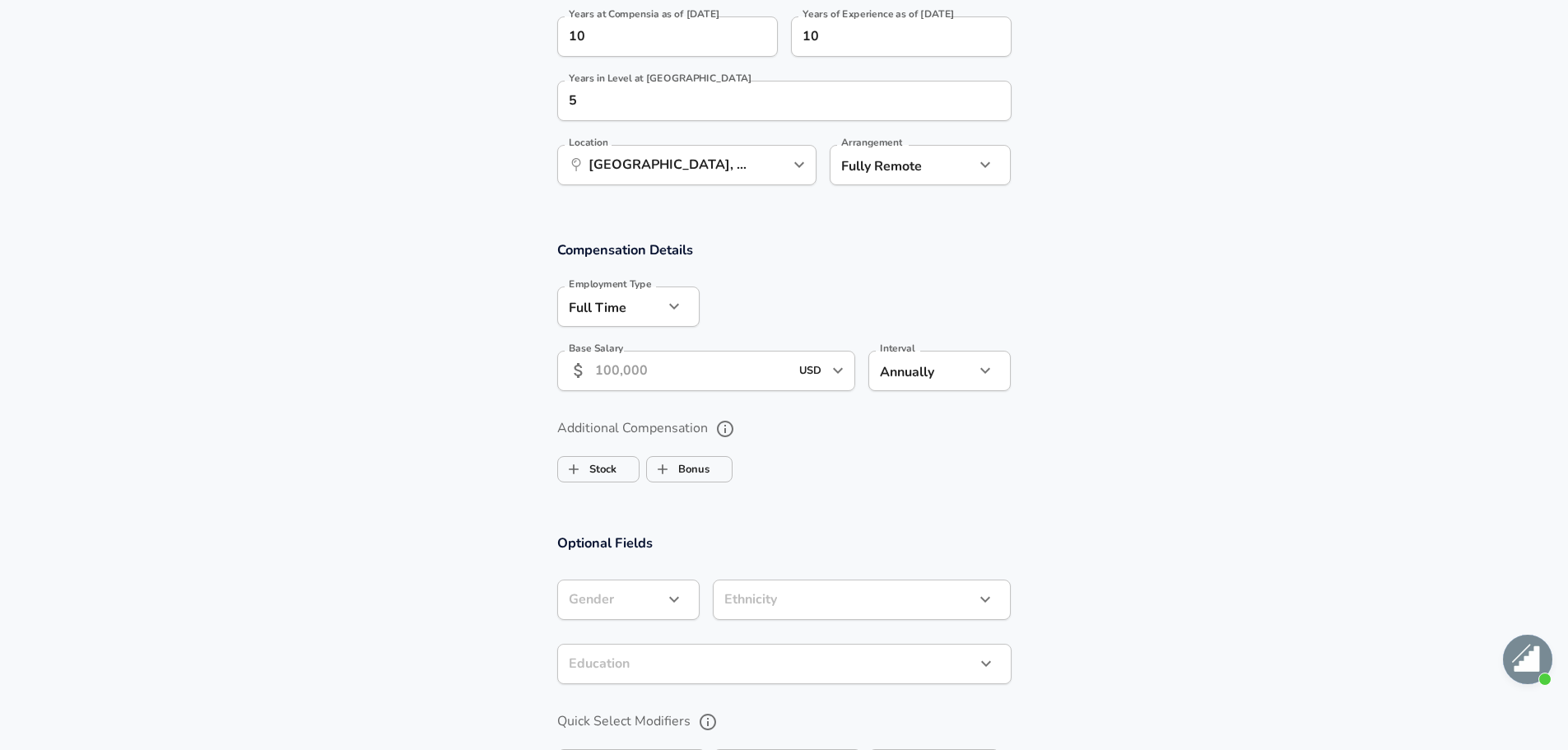
click at [752, 384] on input "Base Salary" at bounding box center [692, 371] width 195 height 41
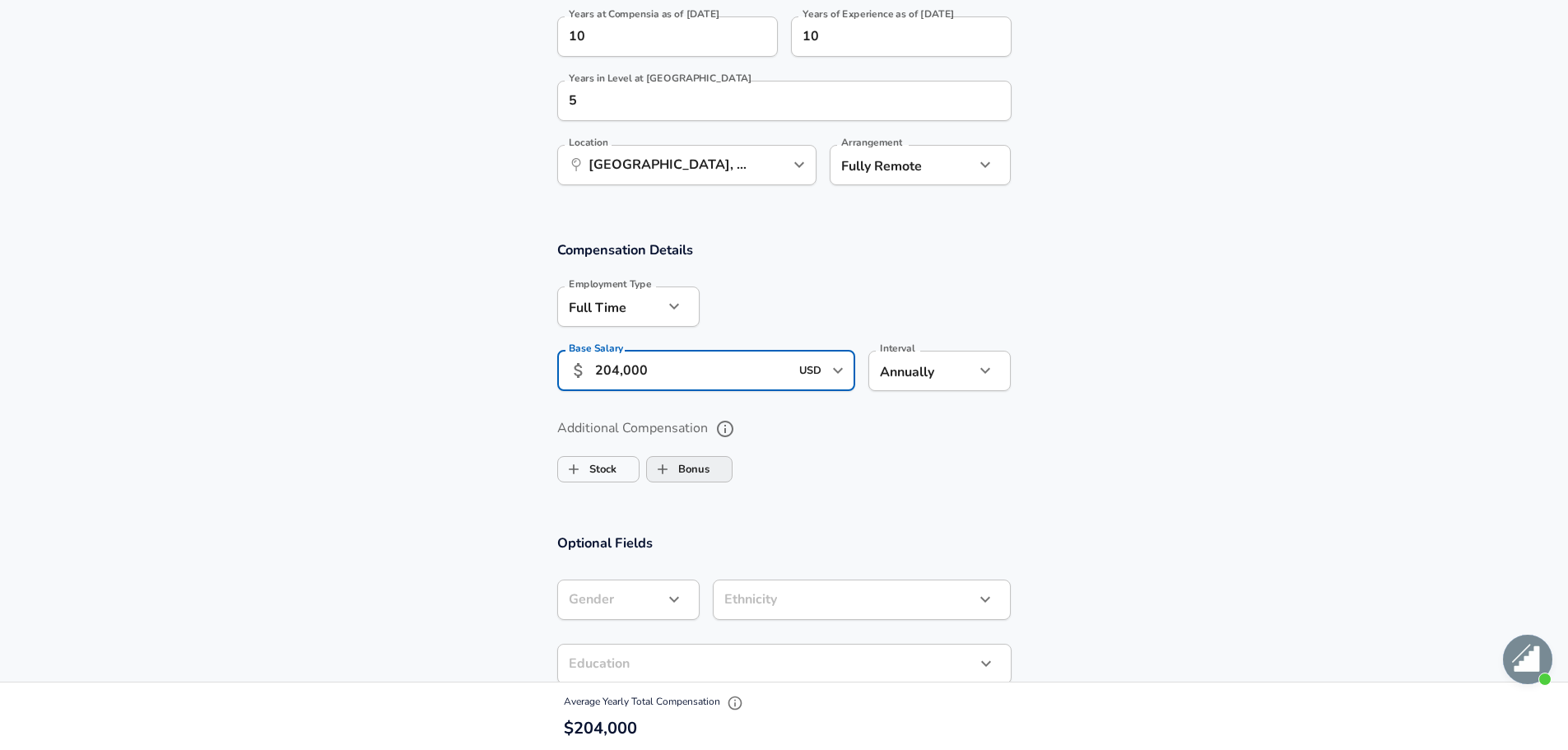
type input "204,000"
click at [688, 475] on label "Bonus" at bounding box center [678, 469] width 63 height 31
checkbox input "true"
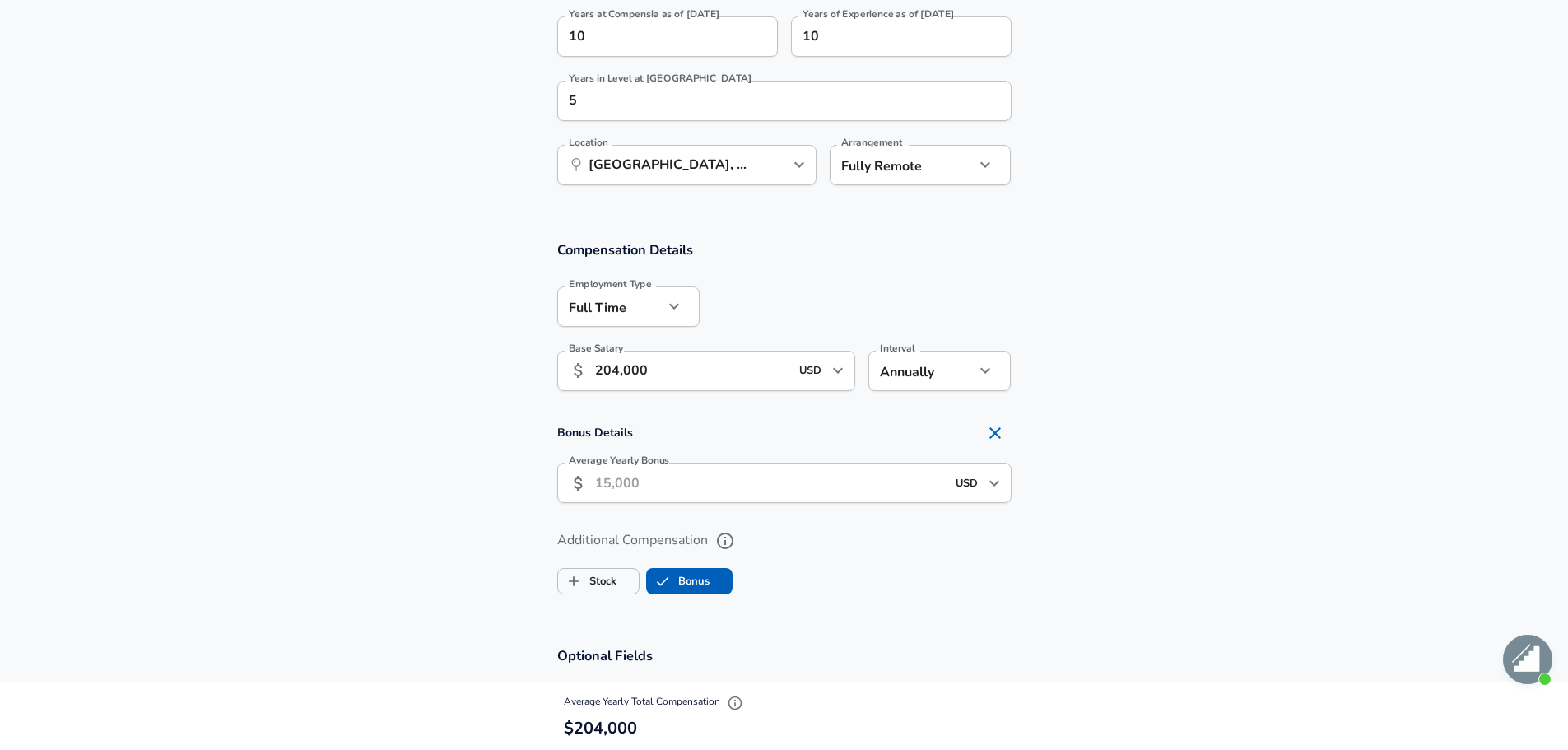
click at [688, 476] on input "Average Yearly Bonus" at bounding box center [769, 483] width 350 height 41
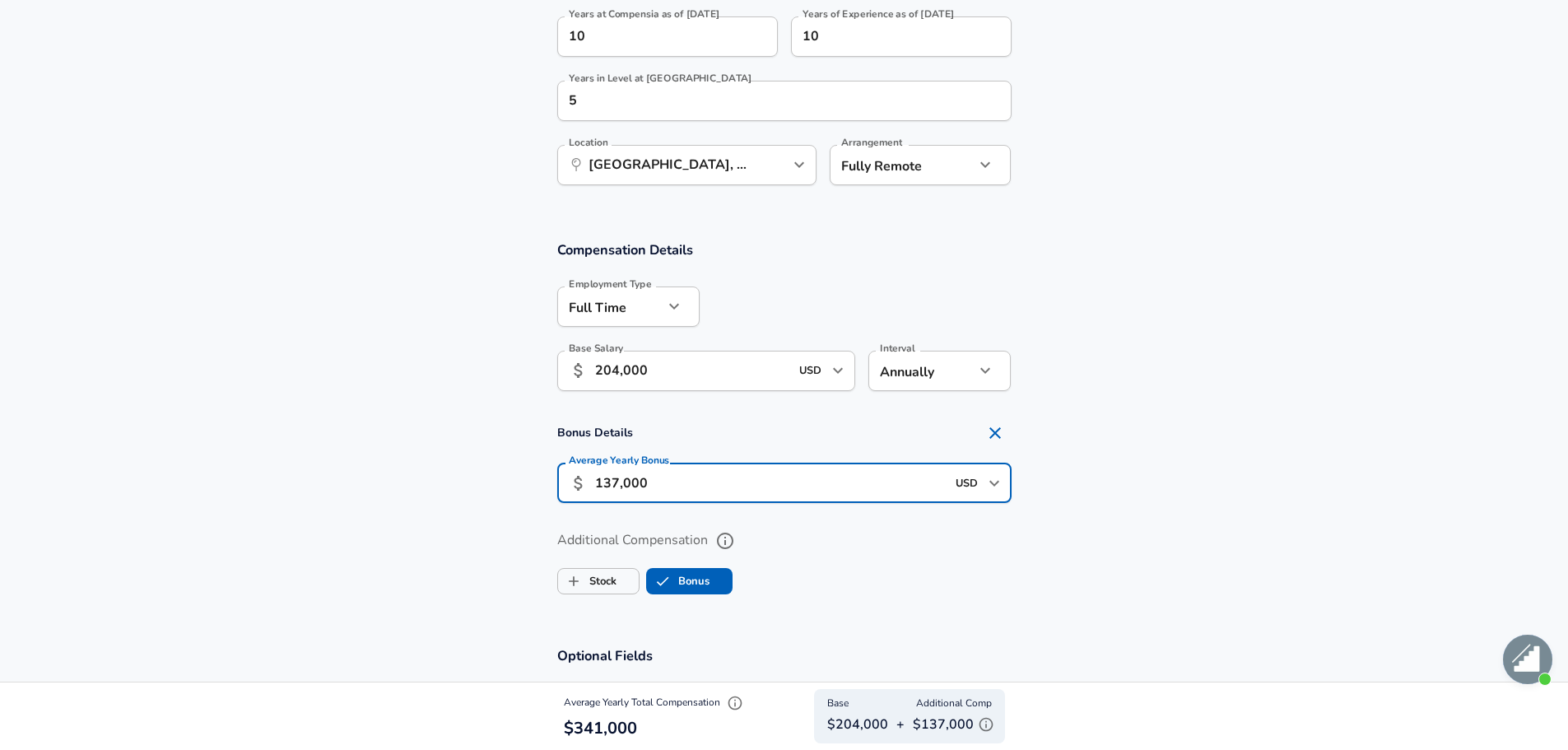
scroll to position [1399, 0]
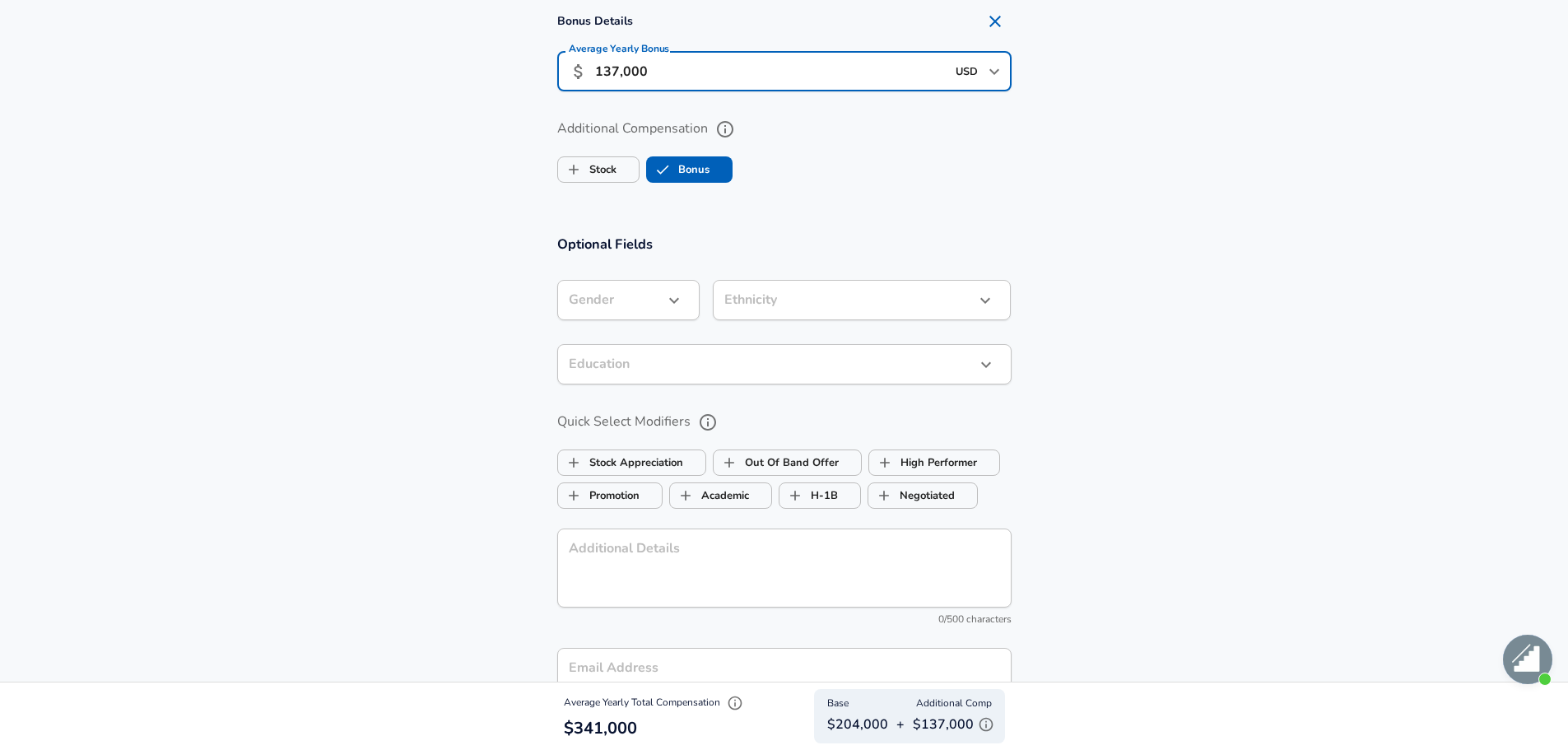
type input "137,000"
click at [679, 314] on div "​ Gender" at bounding box center [627, 300] width 142 height 41
click at [667, 296] on icon "button" at bounding box center [674, 300] width 19 height 19
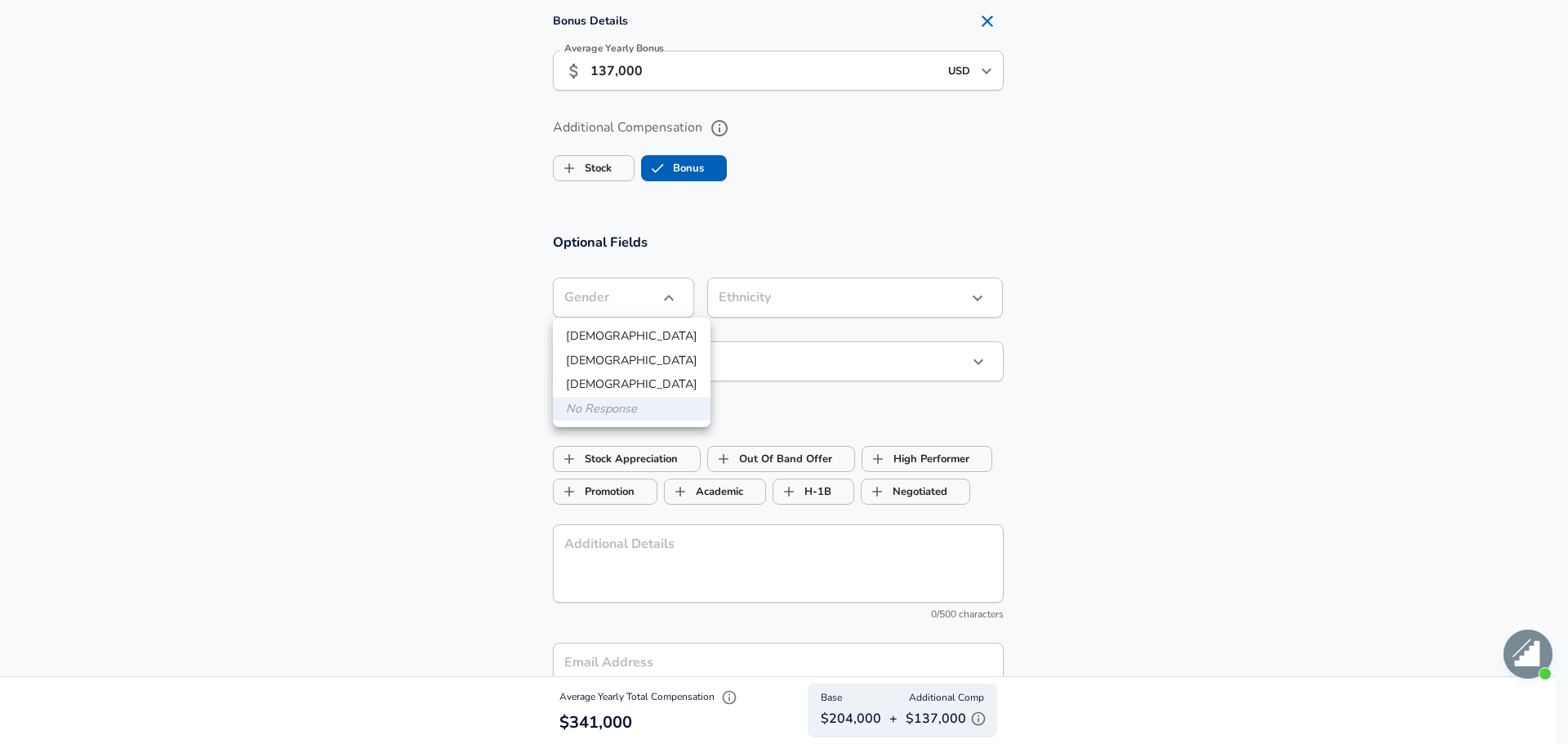
click at [626, 348] on li "[DEMOGRAPHIC_DATA]" at bounding box center [631, 361] width 158 height 25
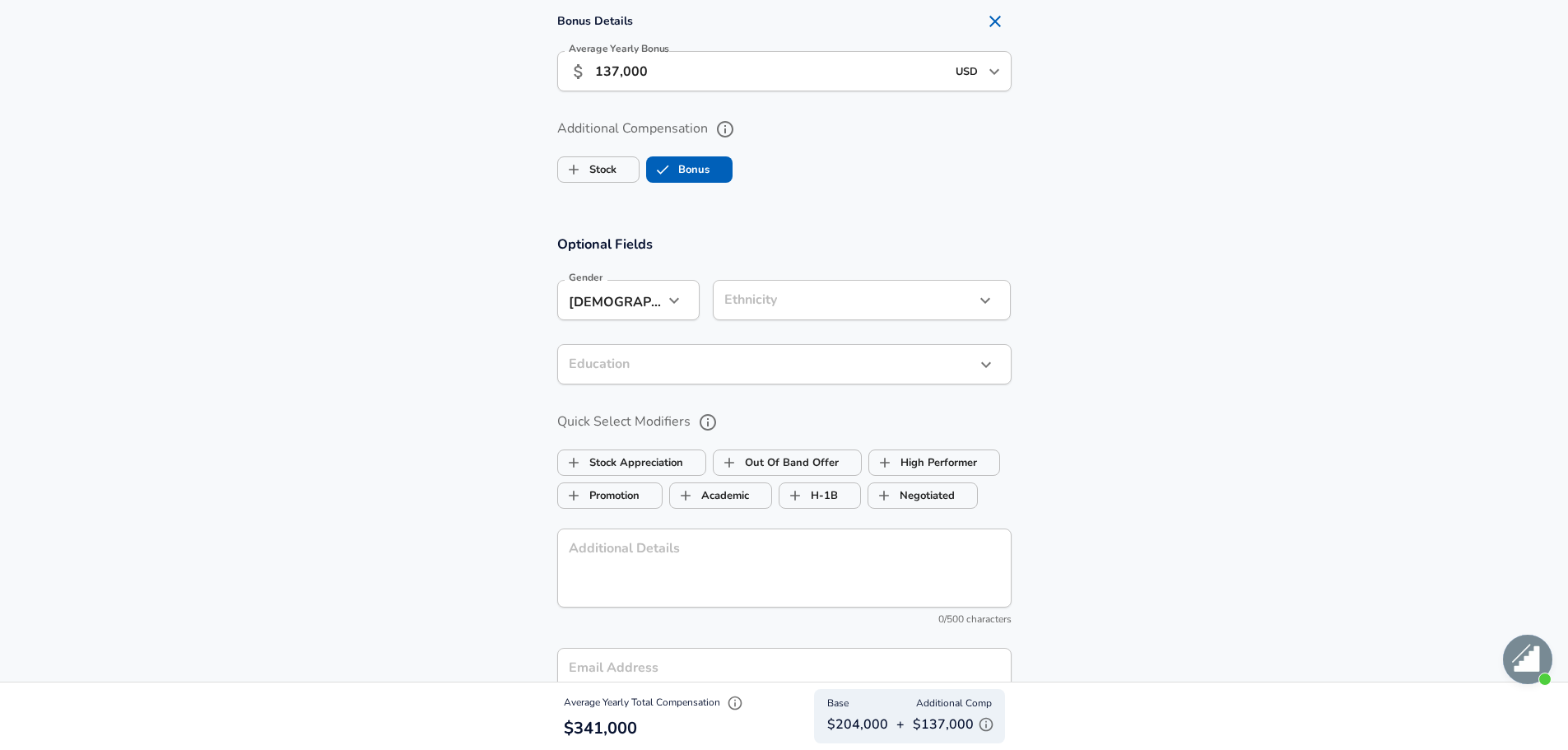
click at [666, 296] on icon "button" at bounding box center [674, 300] width 19 height 19
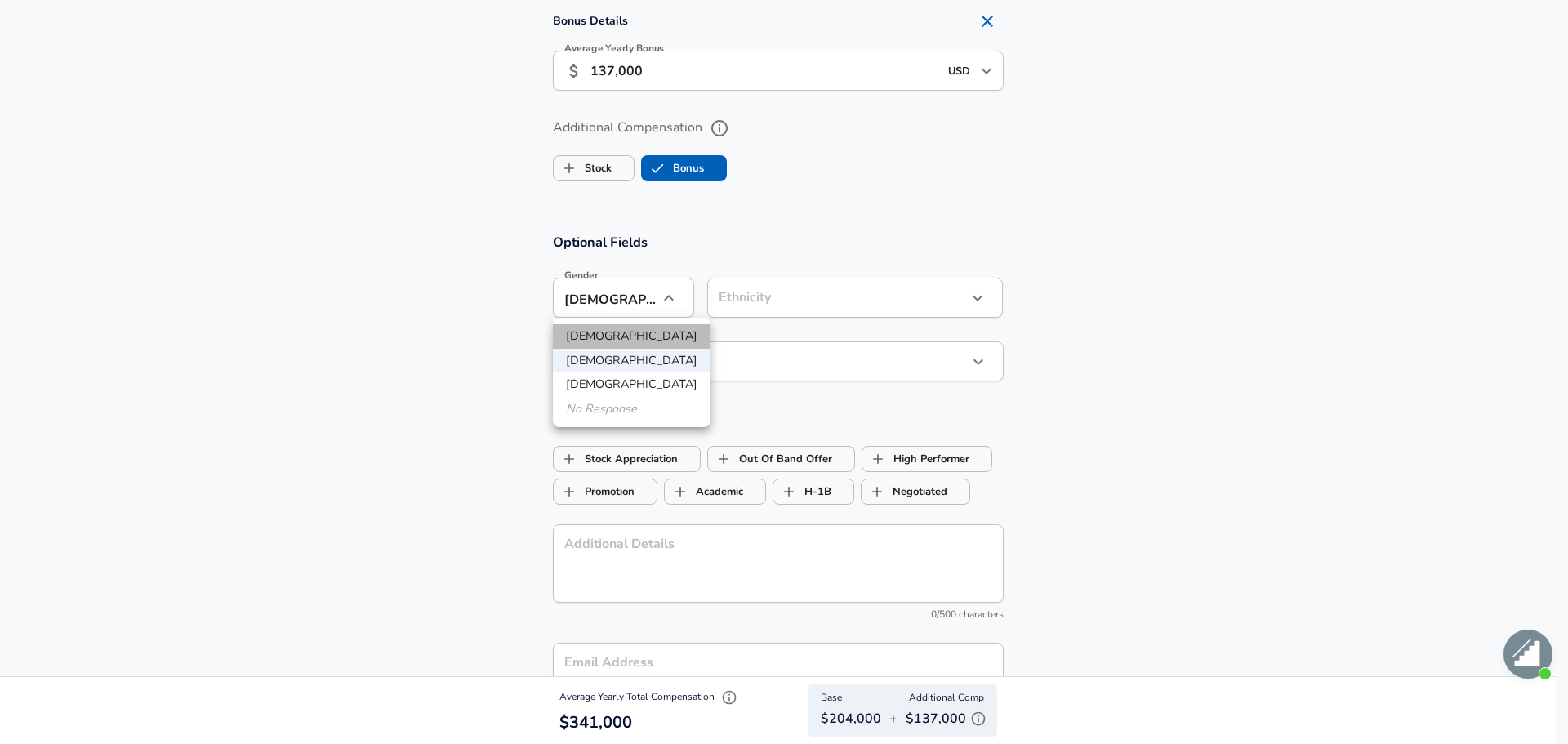
click at [631, 333] on li "[DEMOGRAPHIC_DATA]" at bounding box center [631, 336] width 158 height 25
type input "[DEMOGRAPHIC_DATA]"
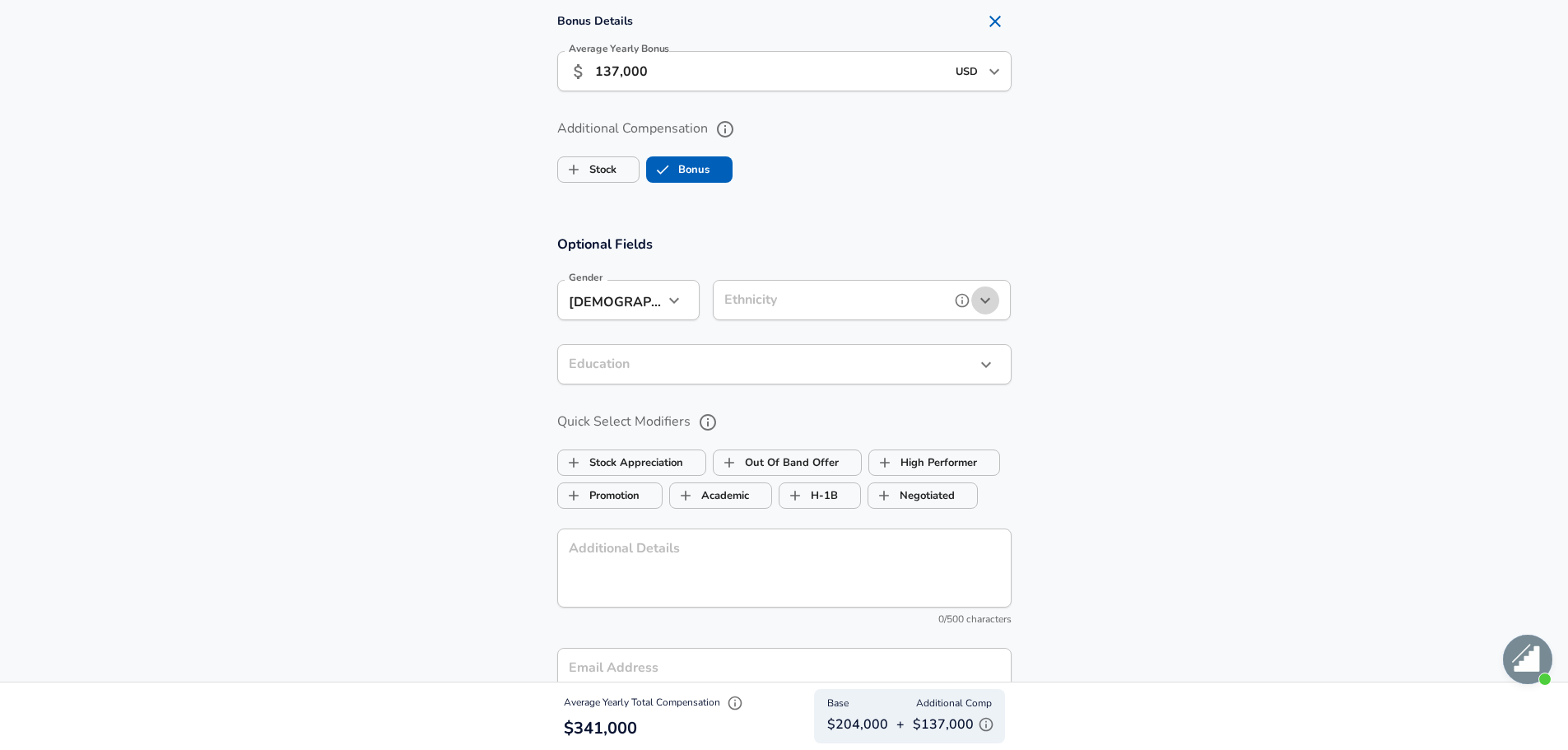
click at [982, 297] on icon "button" at bounding box center [985, 300] width 19 height 19
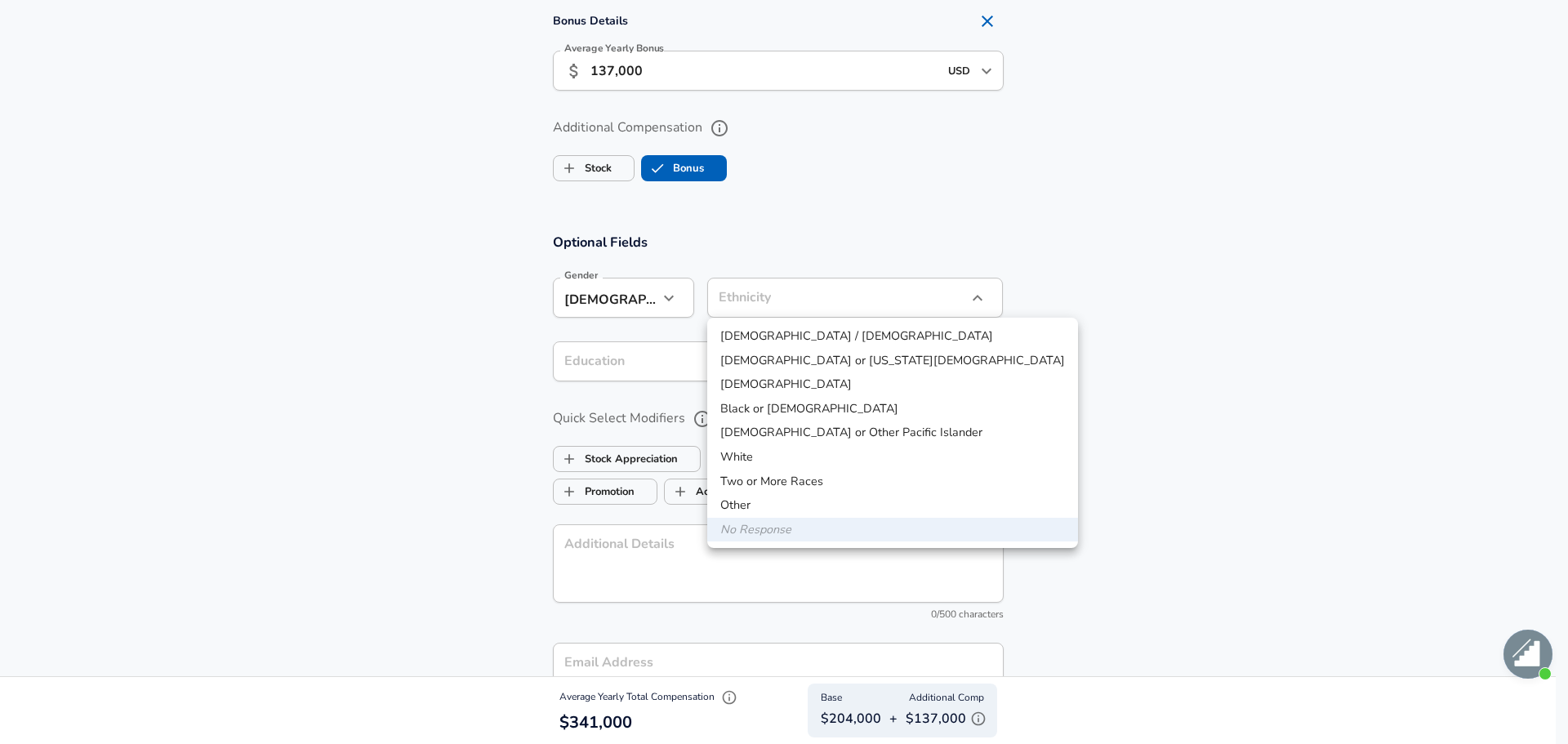
click at [800, 378] on li "[DEMOGRAPHIC_DATA]" at bounding box center [892, 384] width 370 height 25
type input "[DEMOGRAPHIC_DATA]"
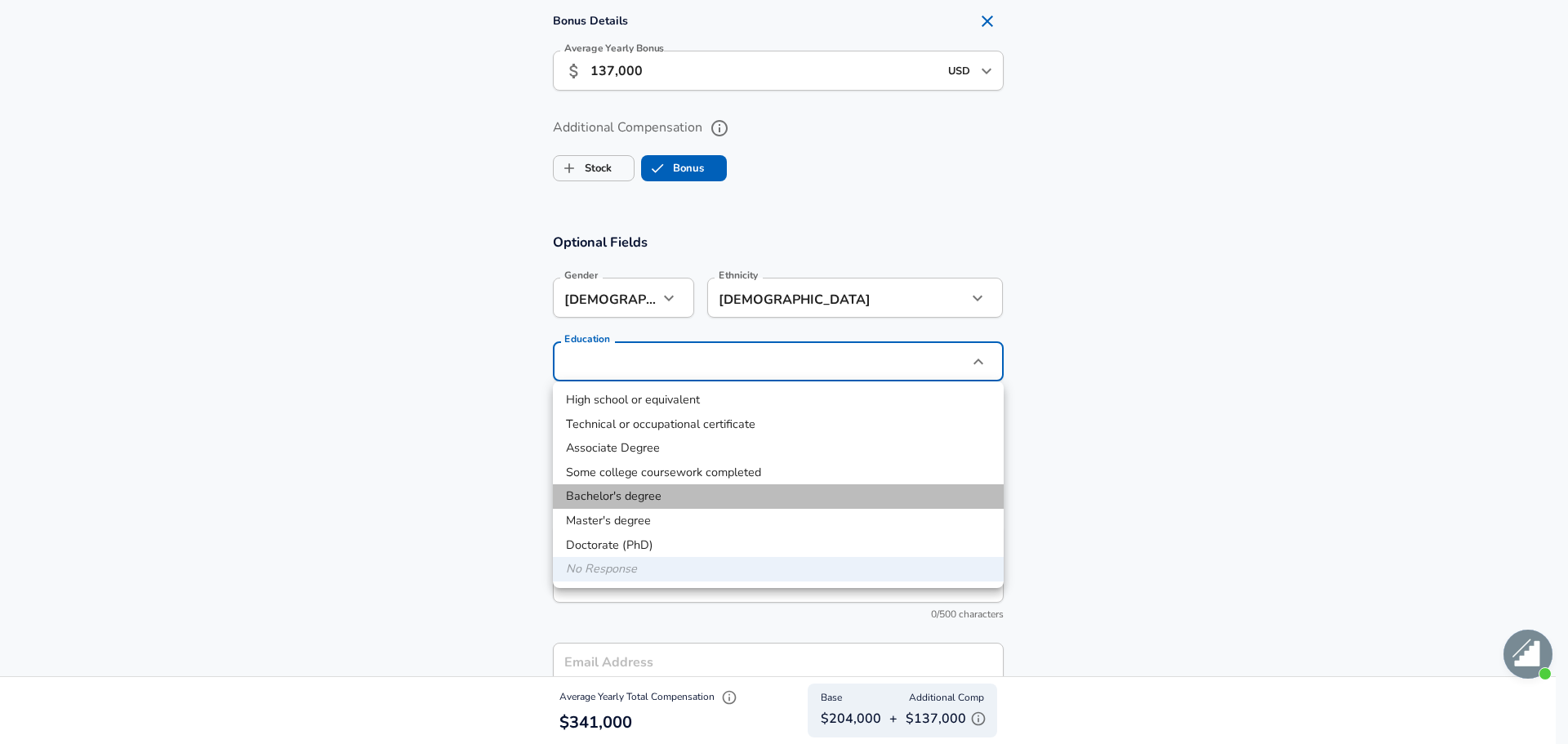
click at [616, 491] on li "Bachelor's degree" at bounding box center [777, 496] width 451 height 25
type input "Bachelors degree"
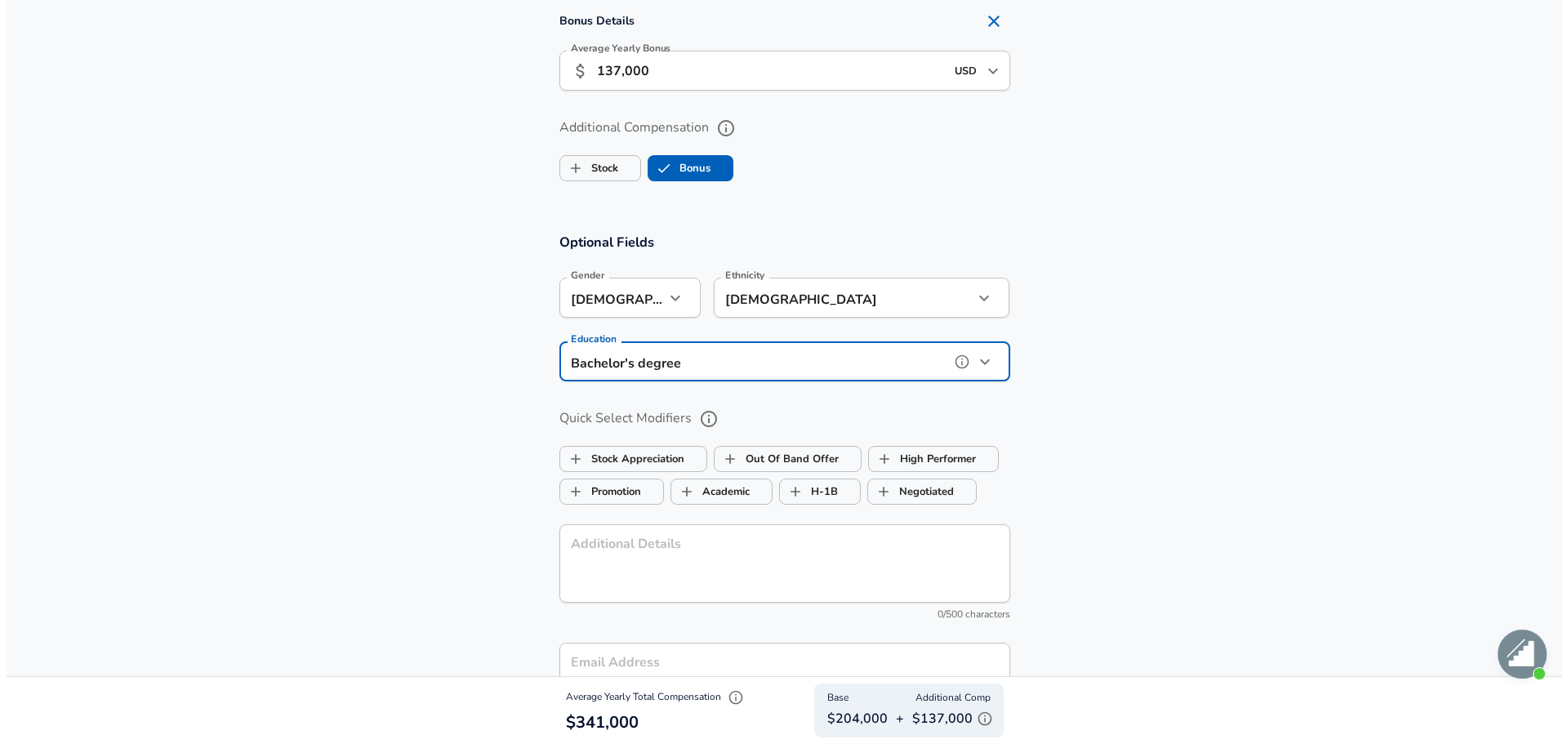
scroll to position [1796, 0]
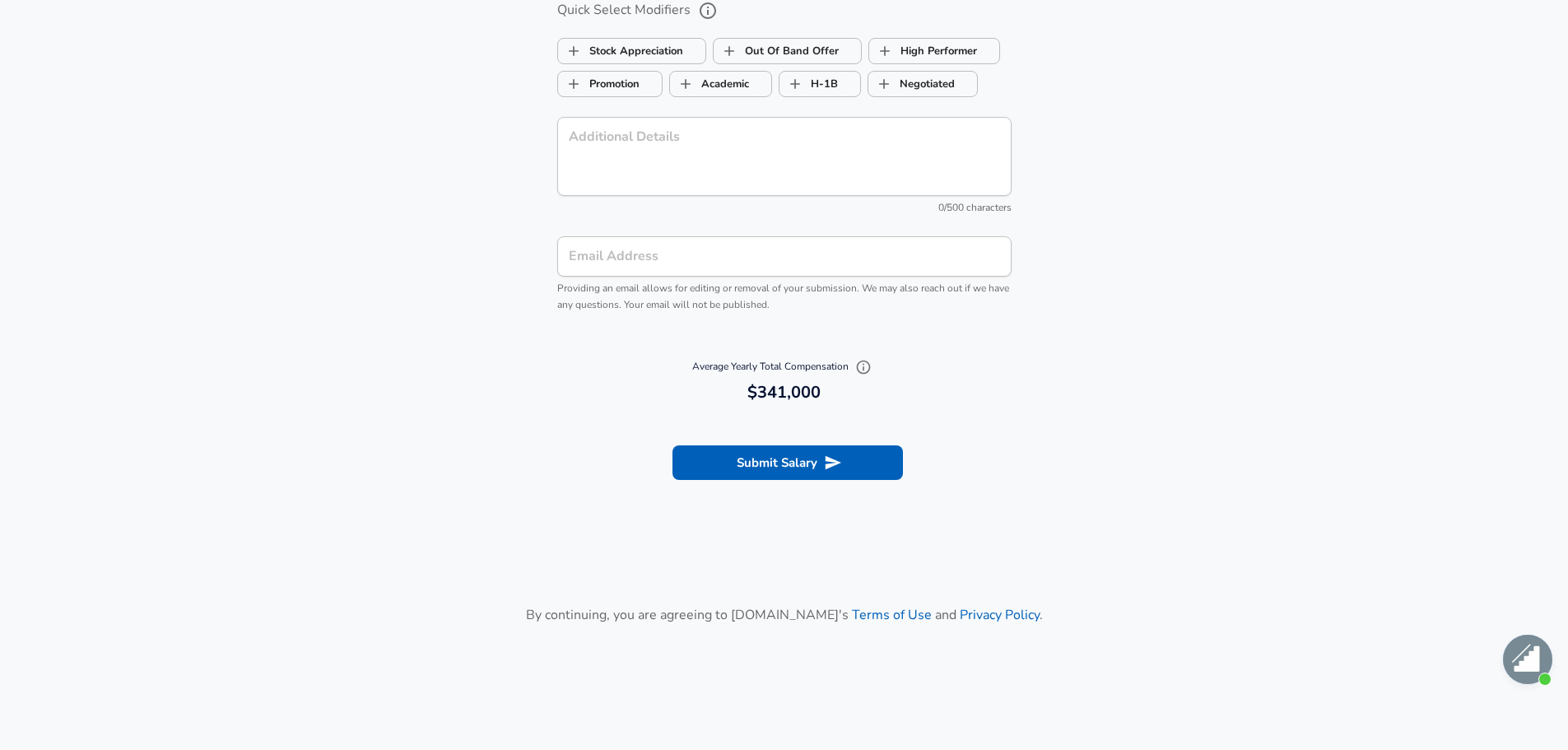
click at [792, 260] on input "Email Address" at bounding box center [784, 257] width 454 height 41
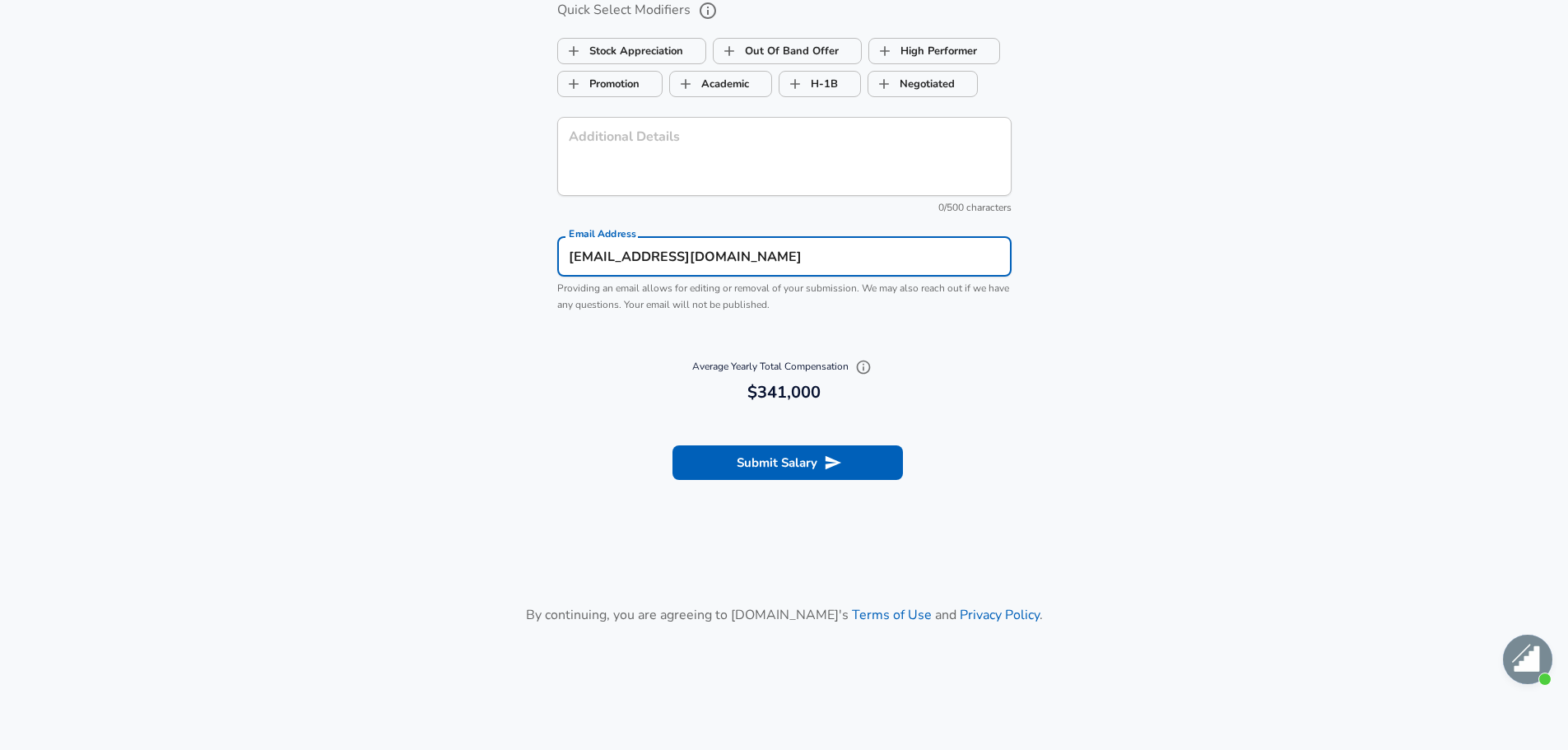
type input "[EMAIL_ADDRESS][DOMAIN_NAME]"
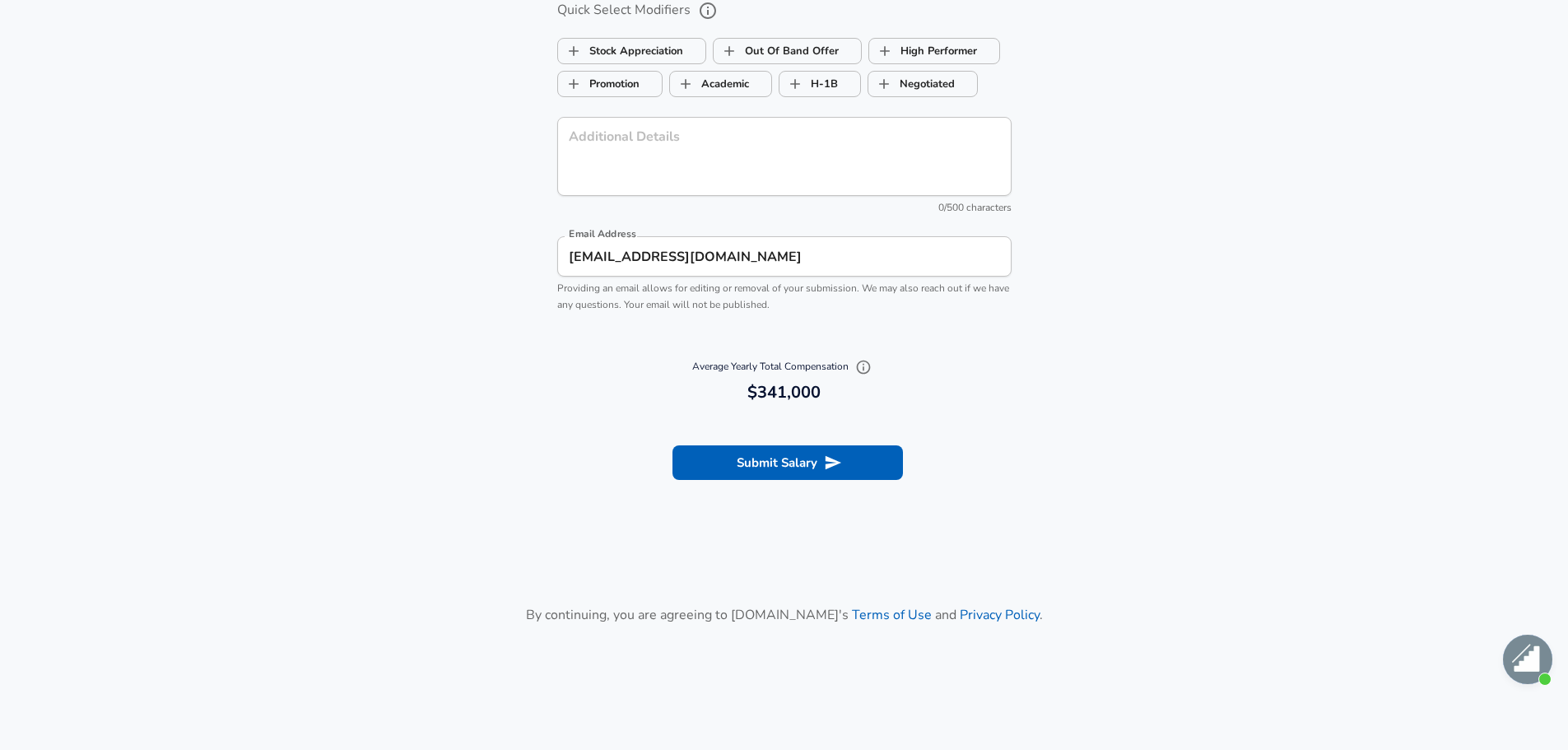
click at [845, 481] on section "Submit Salary" at bounding box center [784, 460] width 1568 height 92
click at [845, 476] on button "Submit Salary" at bounding box center [787, 462] width 230 height 34
